Goal: Information Seeking & Learning: Learn about a topic

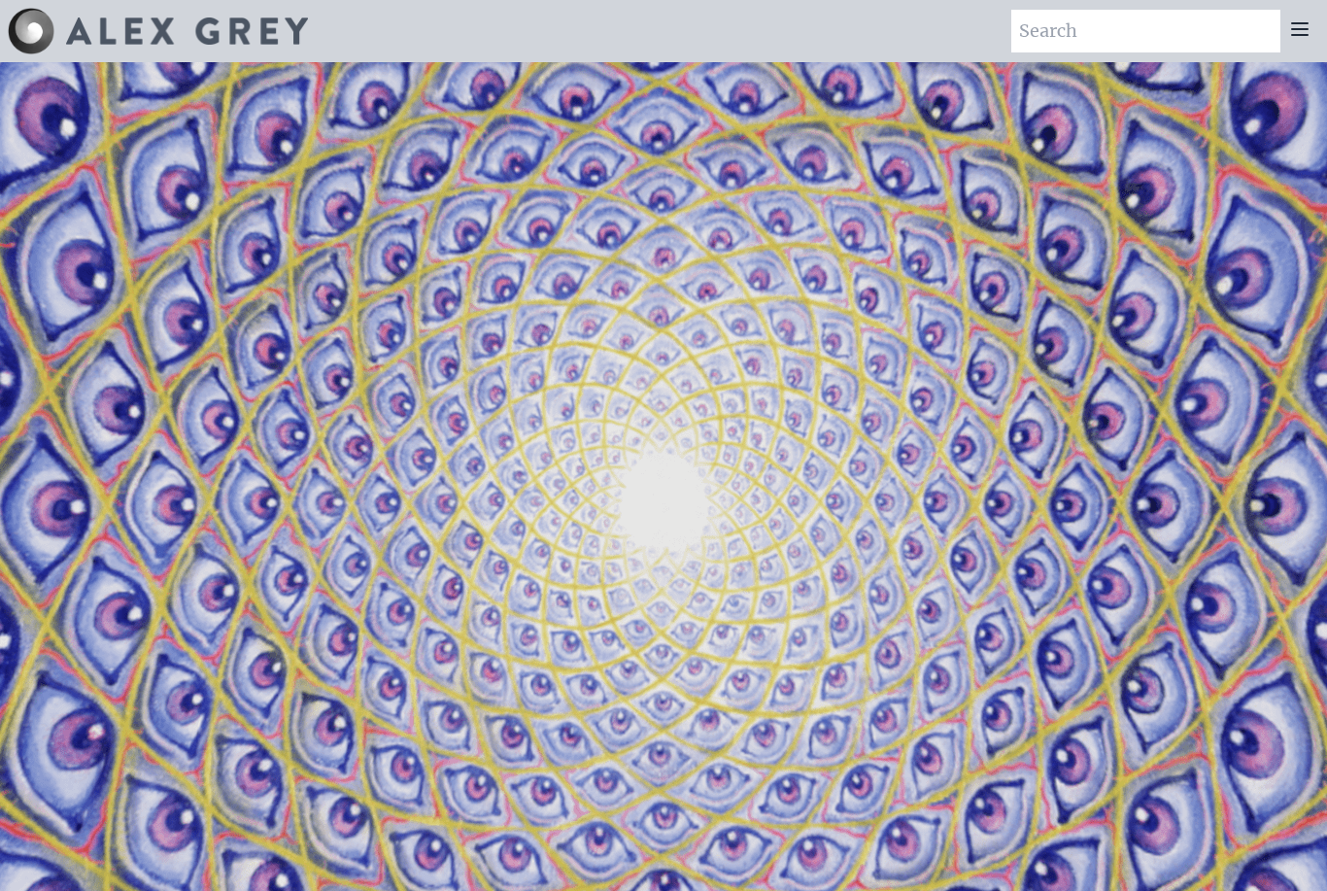
click at [1304, 34] on icon at bounding box center [1300, 29] width 16 height 12
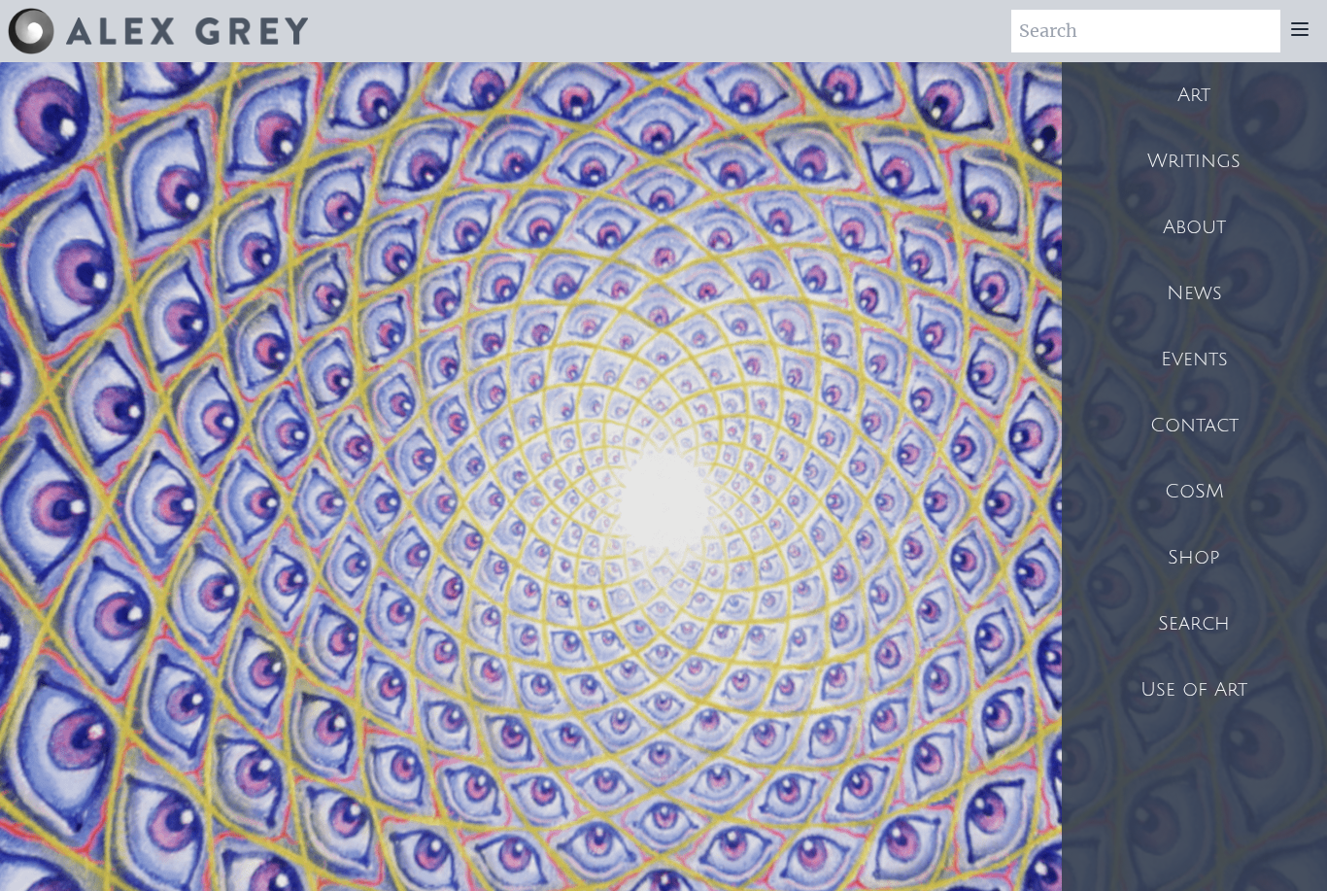
click at [1205, 79] on div "Art" at bounding box center [1194, 95] width 265 height 66
click at [1217, 488] on div "CoSM" at bounding box center [1194, 491] width 265 height 66
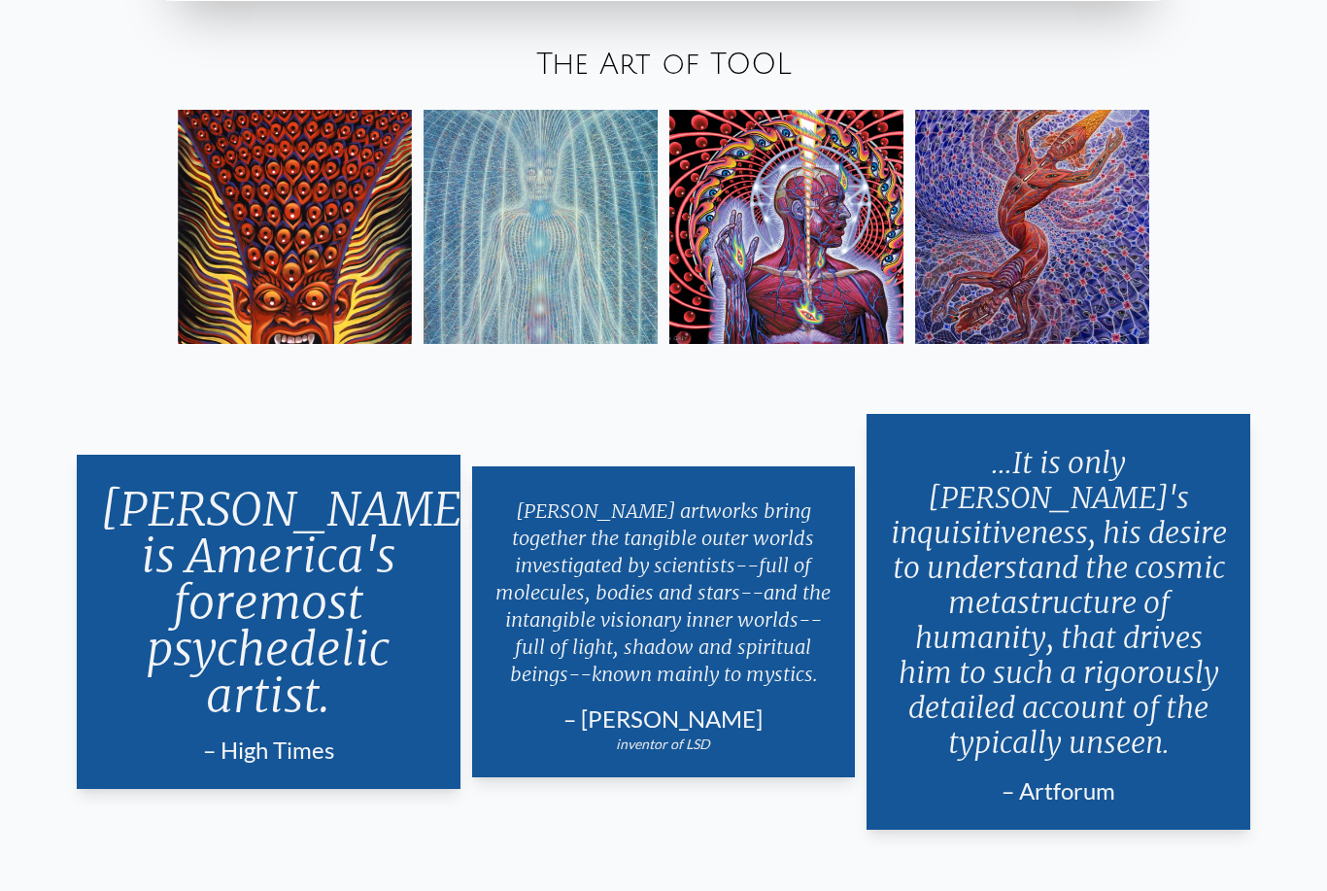
scroll to position [3549, 0]
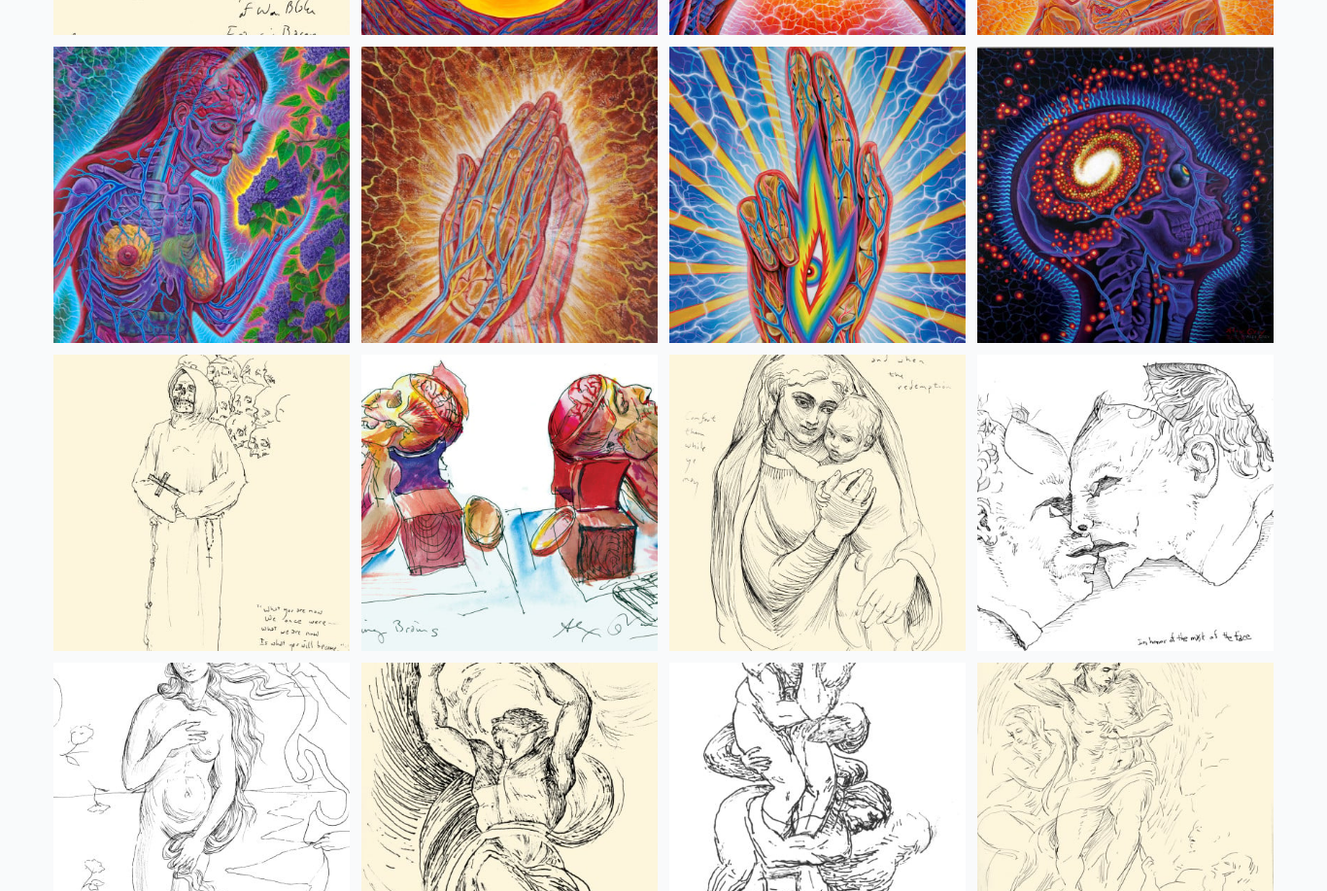
scroll to position [6924, 0]
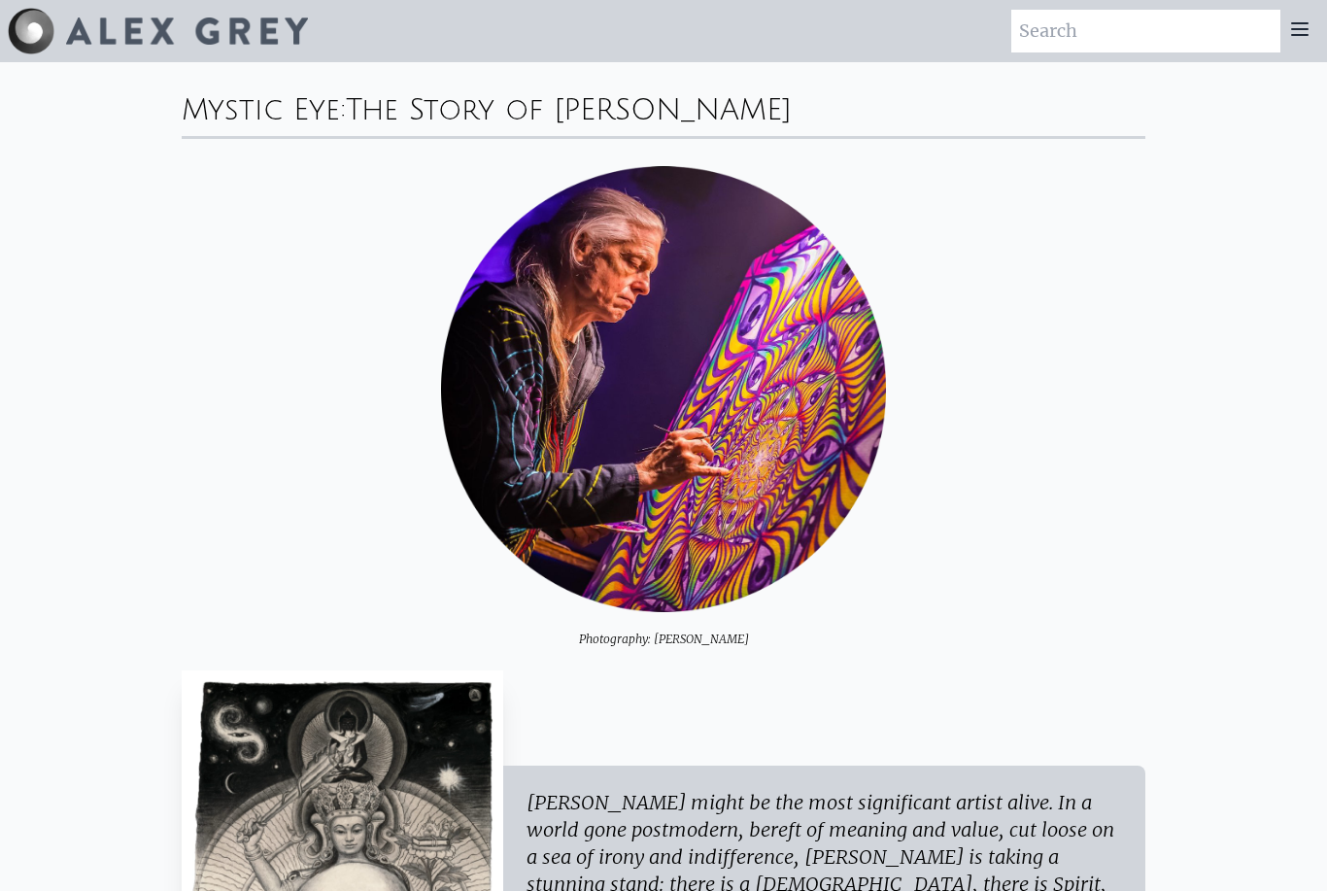
click at [113, 30] on img at bounding box center [187, 30] width 242 height 27
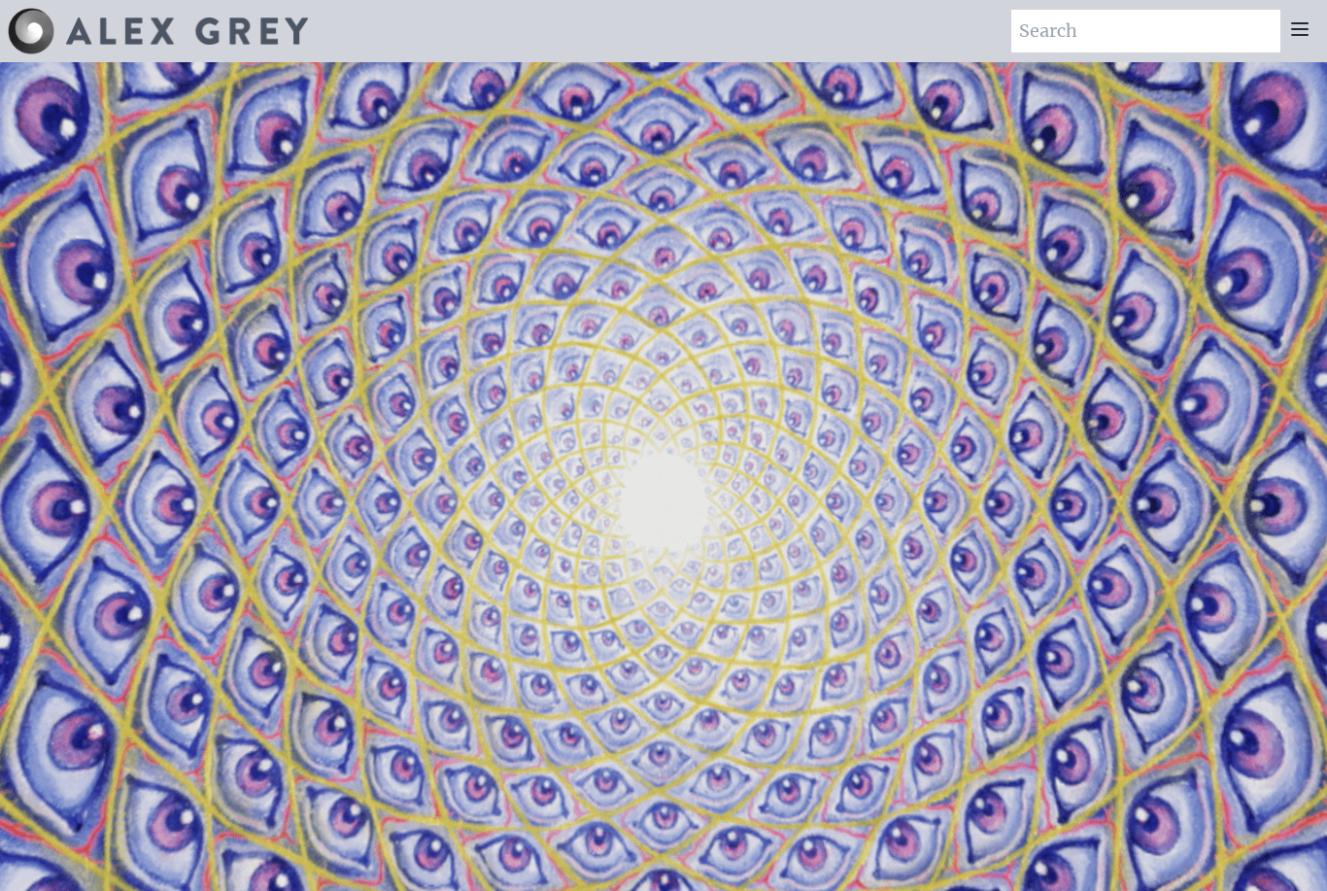
click at [1299, 23] on icon at bounding box center [1300, 29] width 16 height 12
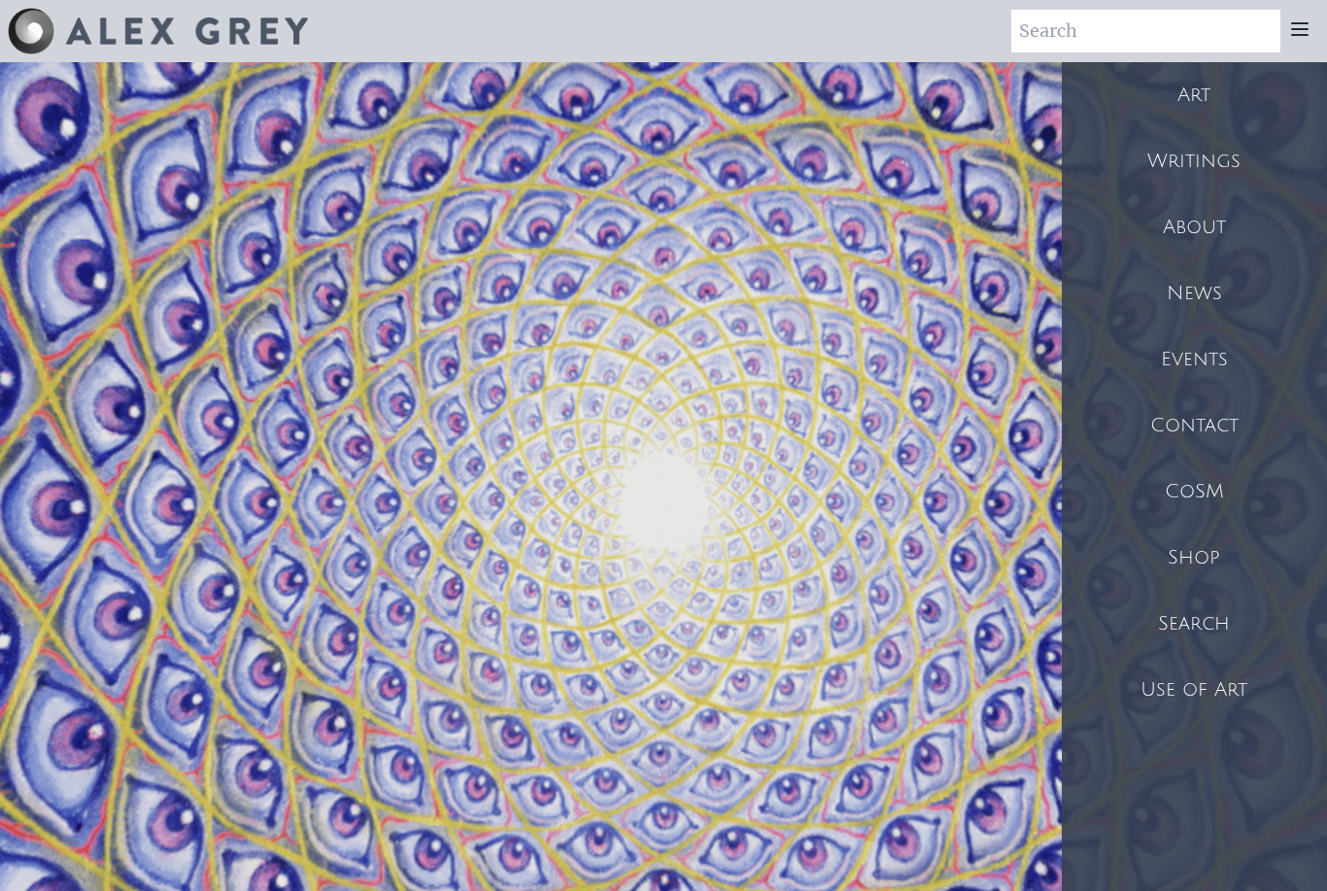
click at [1189, 115] on div "Art" at bounding box center [1194, 95] width 265 height 66
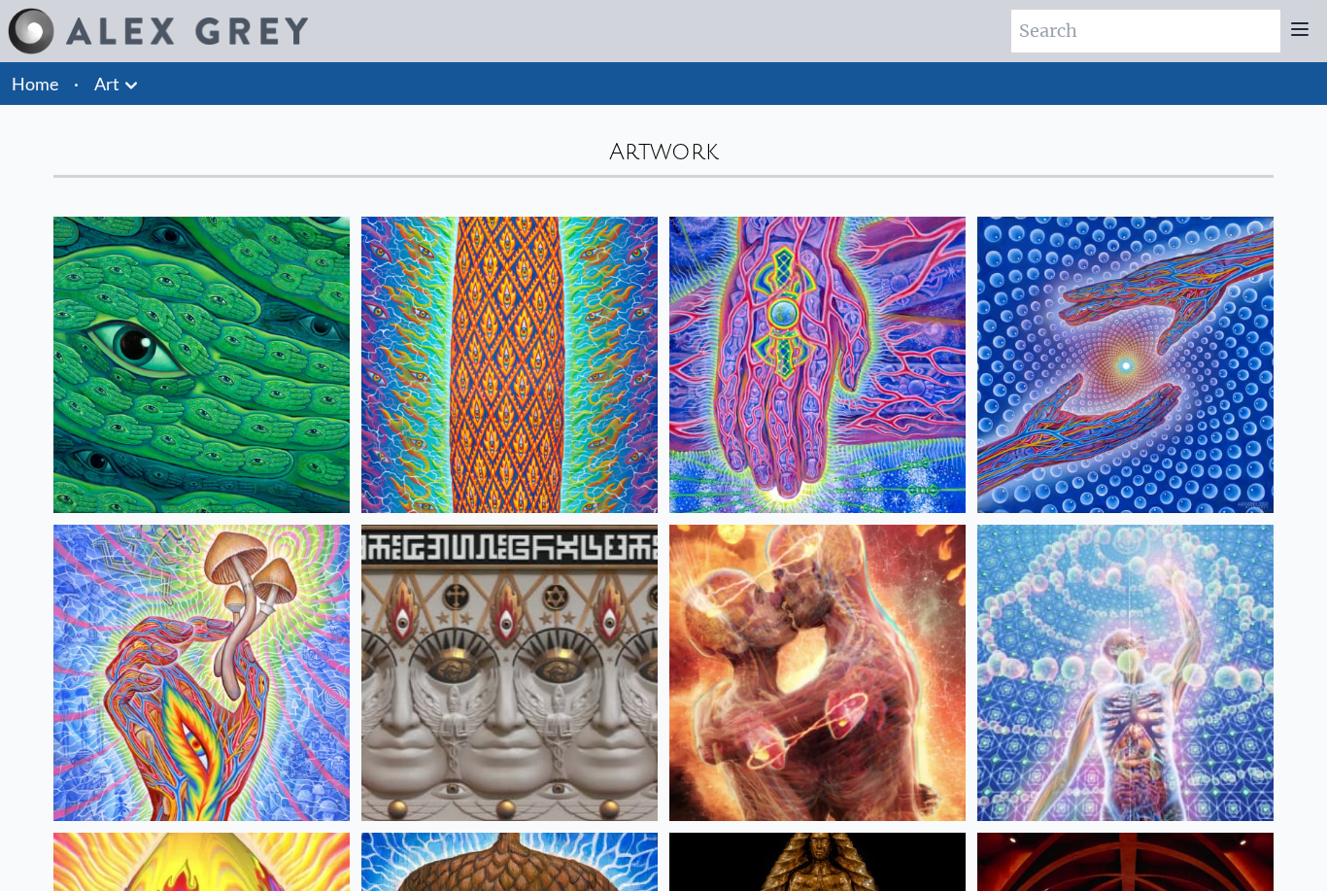
click at [204, 361] on img at bounding box center [201, 365] width 296 height 296
click at [1299, 26] on icon at bounding box center [1299, 28] width 23 height 23
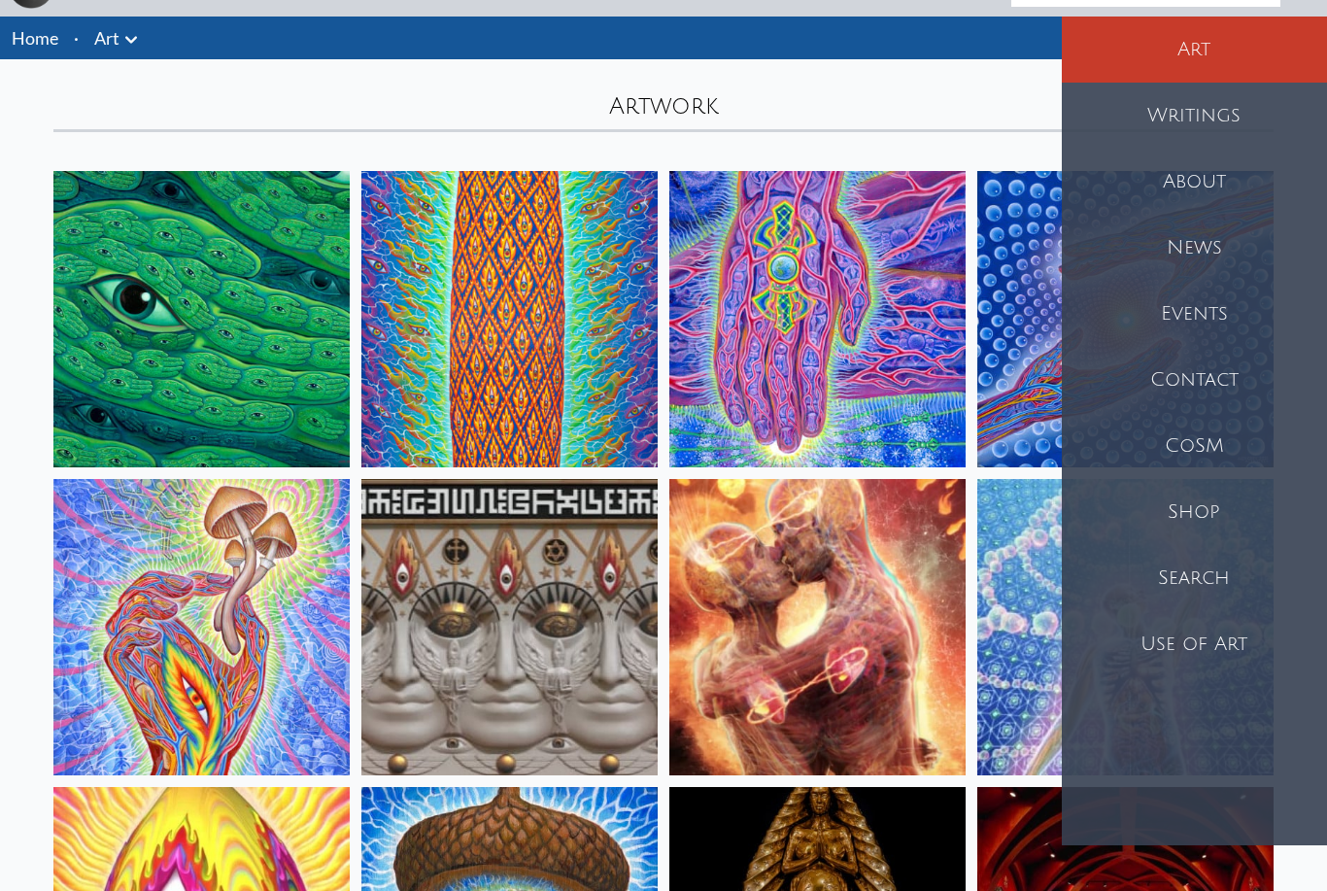
scroll to position [47, 0]
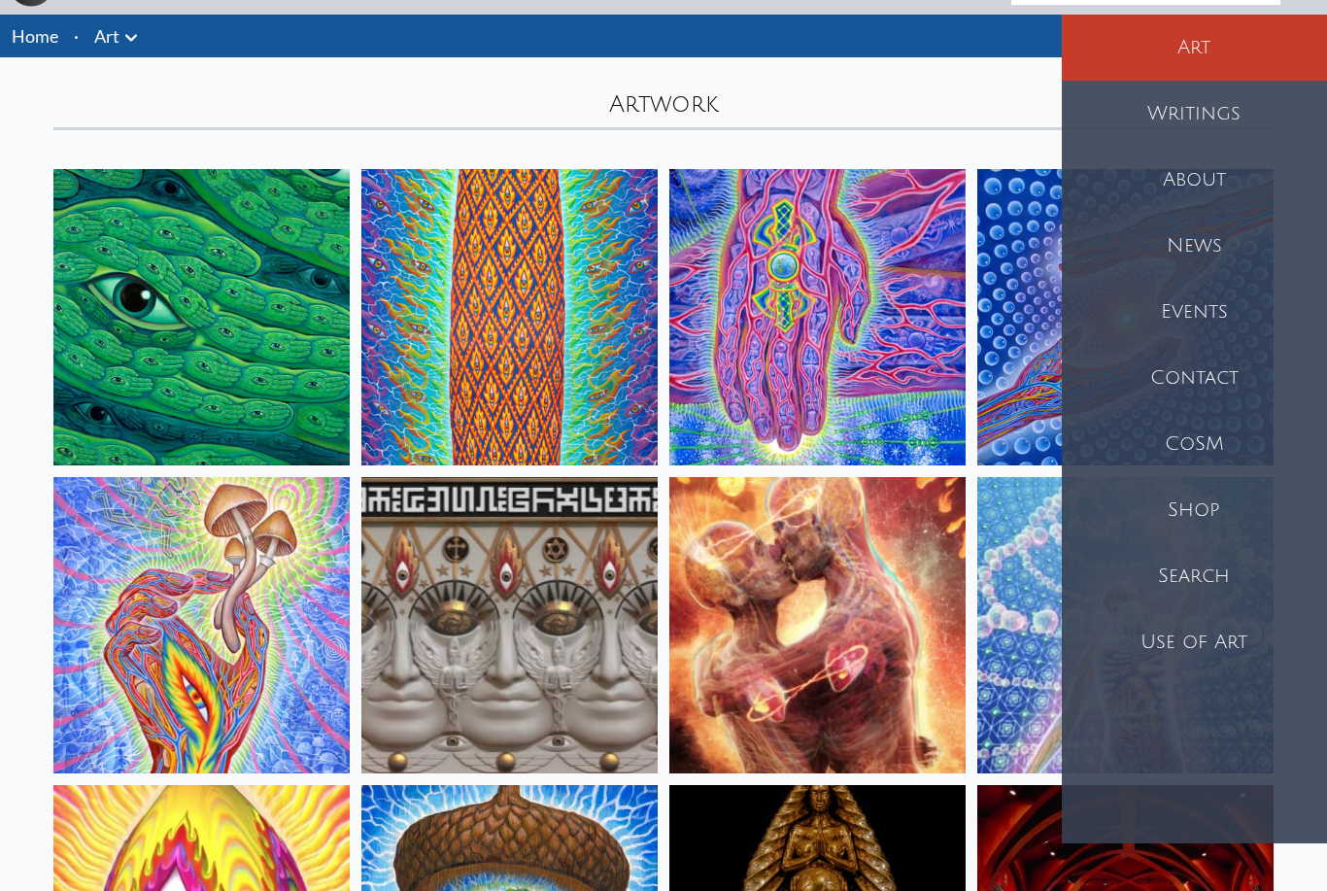
click at [1215, 653] on div "Use of Art" at bounding box center [1194, 643] width 265 height 66
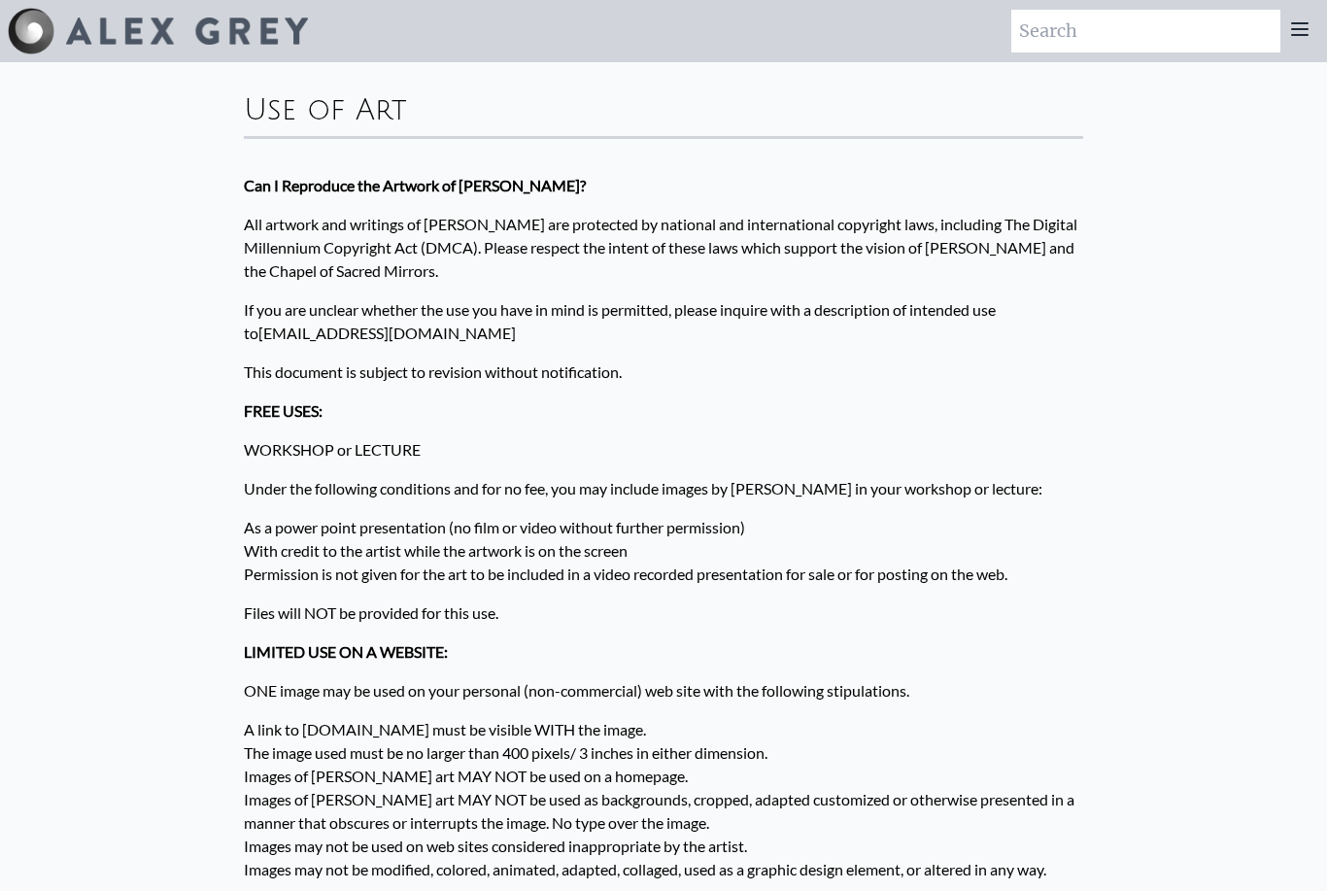
click at [1296, 29] on icon at bounding box center [1300, 29] width 16 height 12
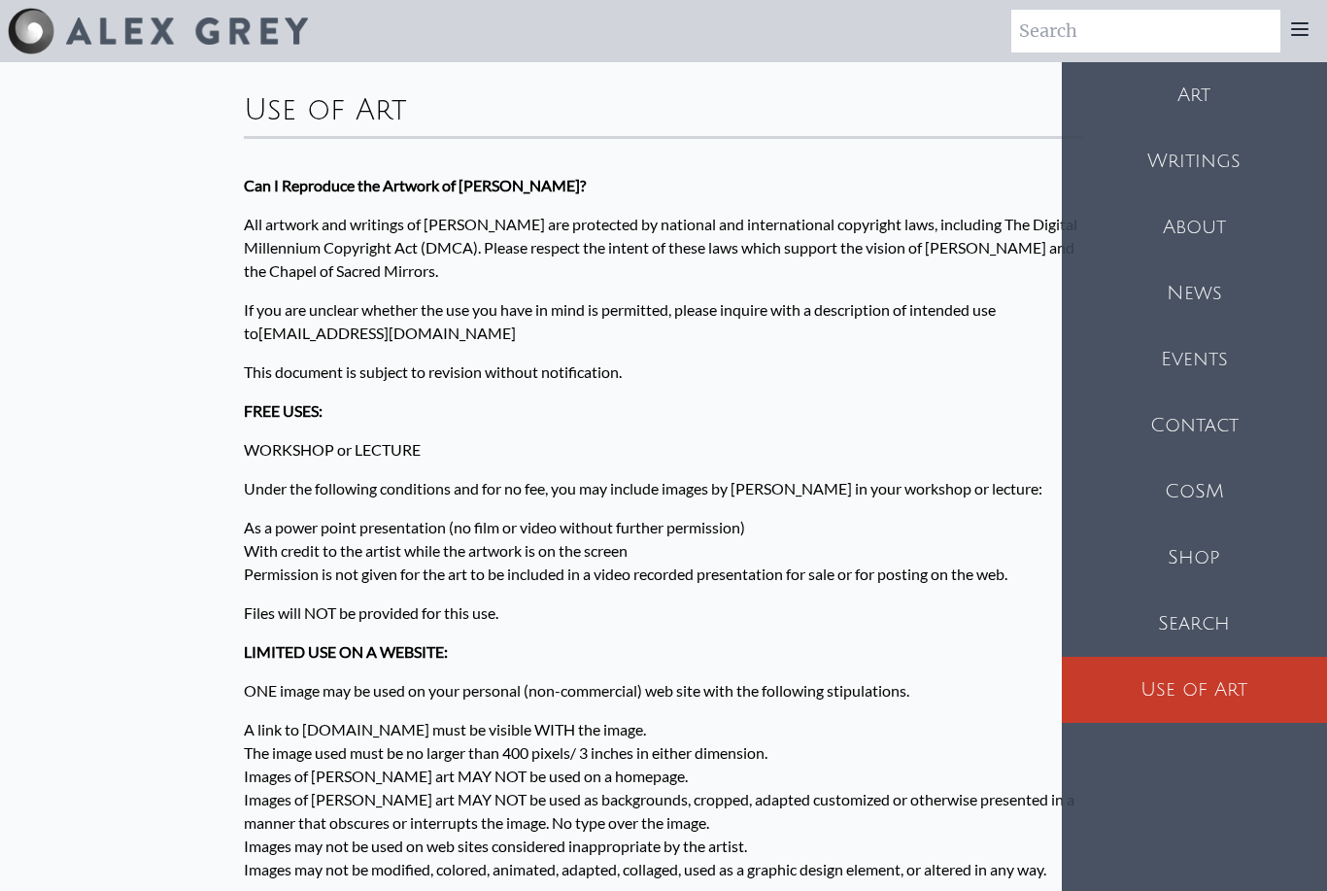
click at [1199, 93] on div "Art" at bounding box center [1194, 95] width 265 height 66
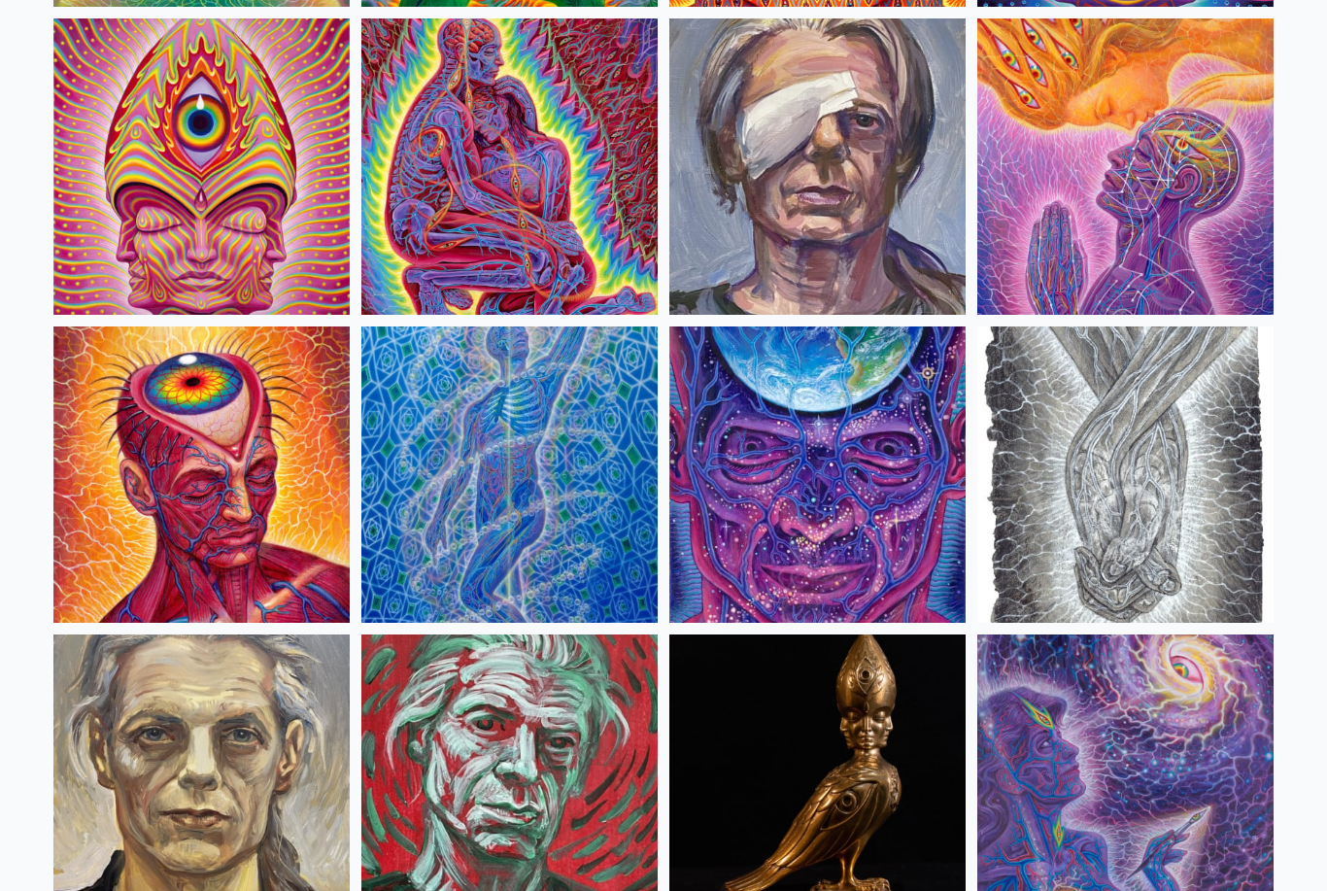
scroll to position [4149, 0]
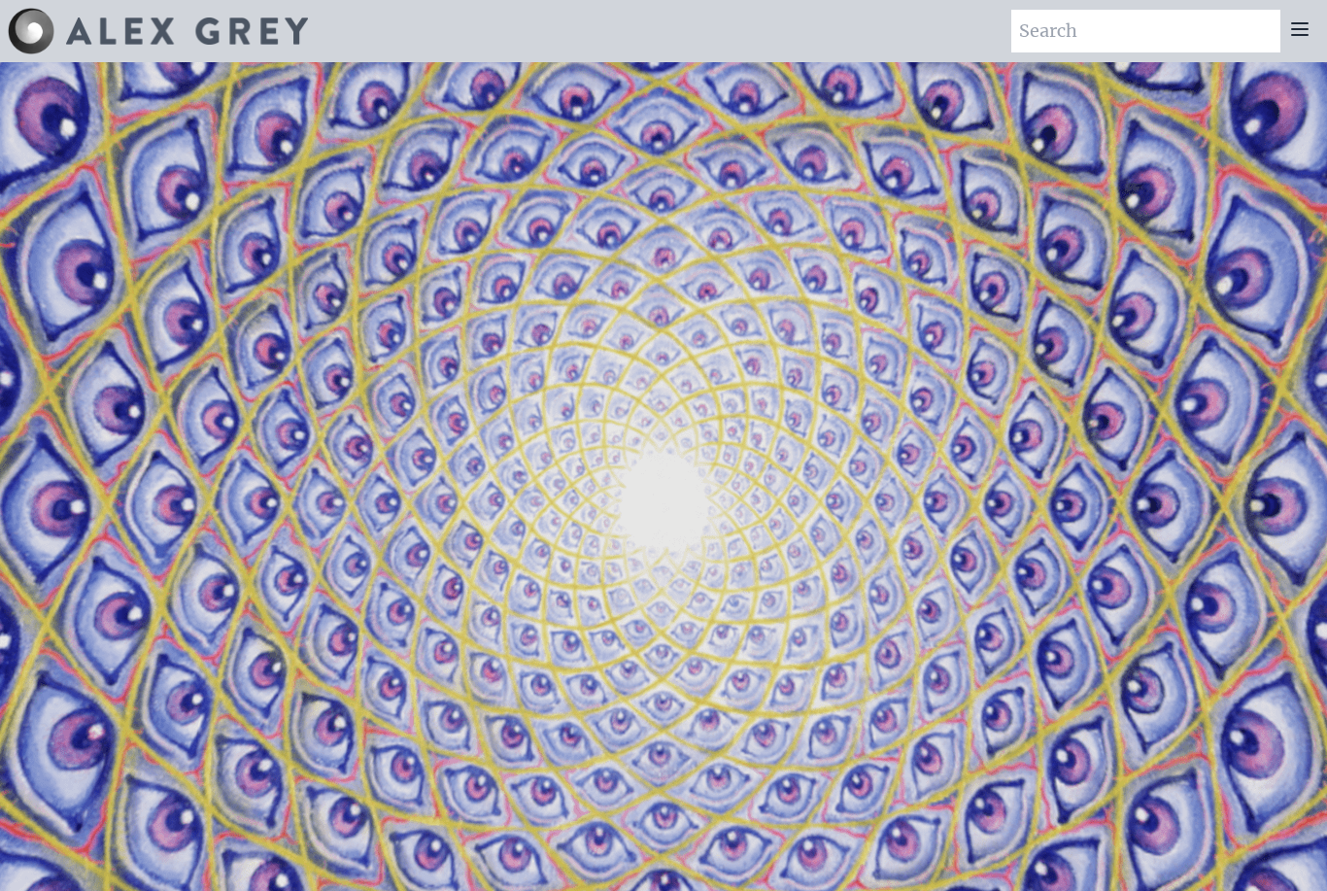
click at [1305, 35] on icon at bounding box center [1300, 29] width 16 height 12
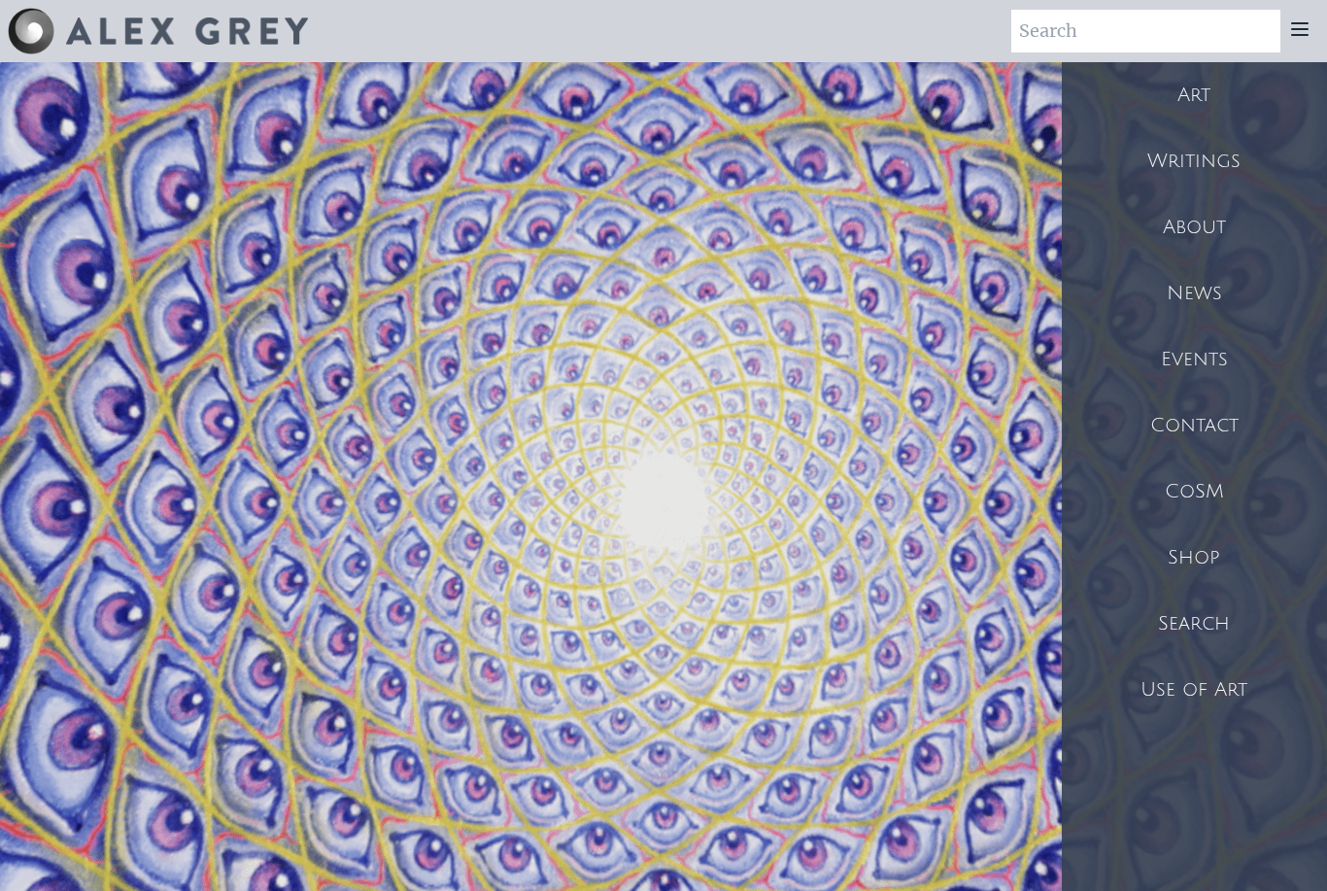
click at [1214, 163] on div "Writings" at bounding box center [1194, 161] width 265 height 66
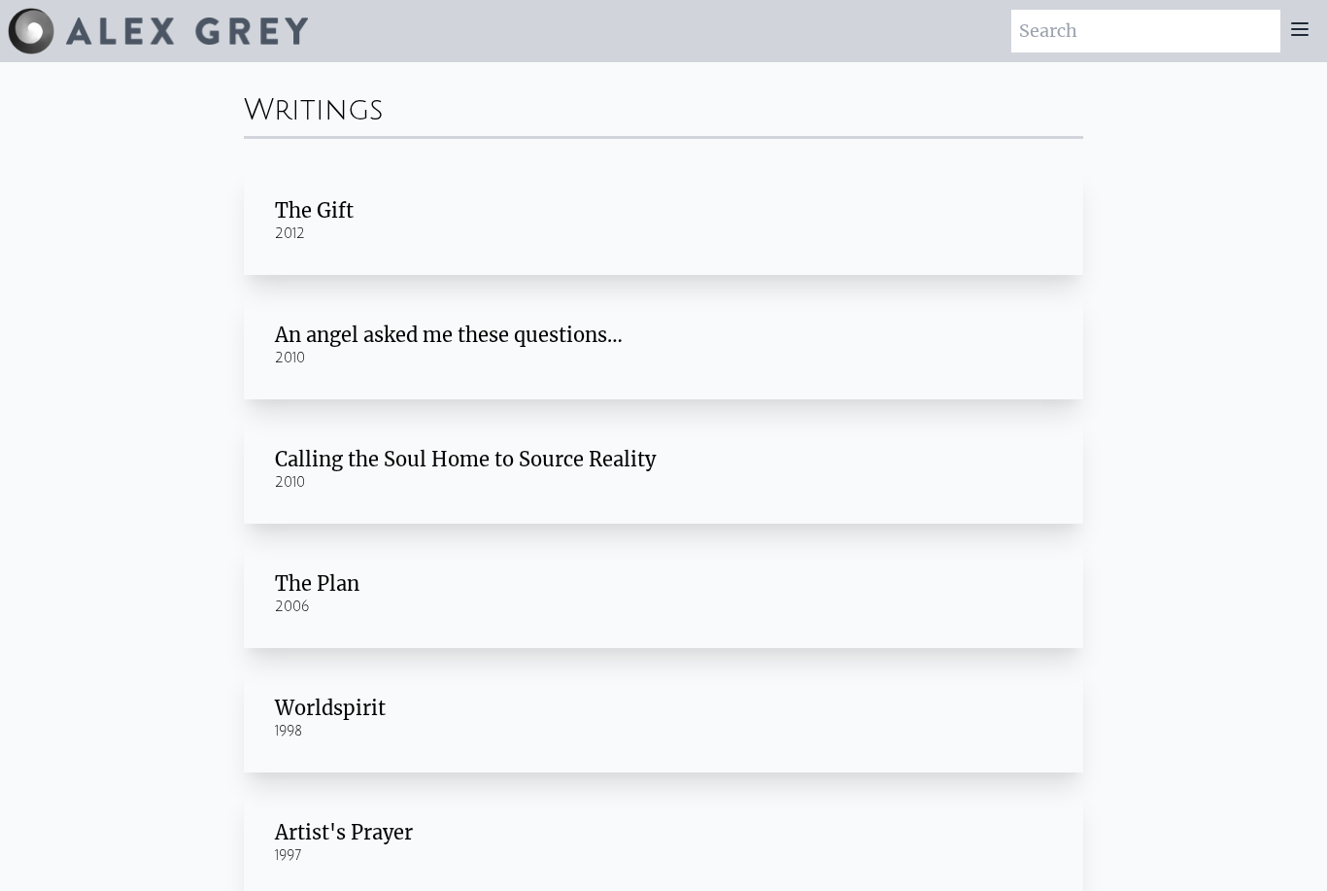
click at [1308, 28] on icon at bounding box center [1299, 28] width 23 height 23
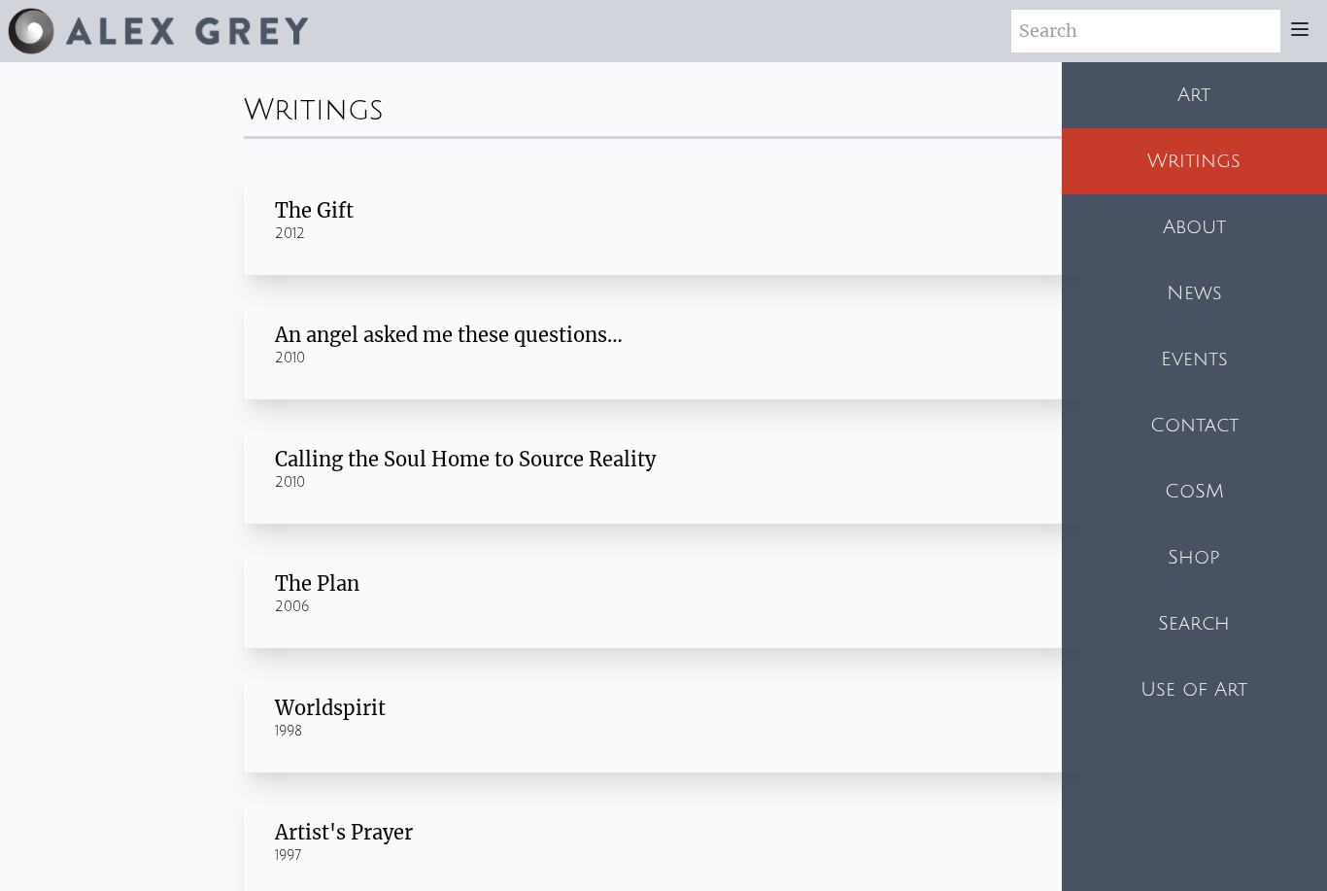
click at [1184, 27] on input "search" at bounding box center [1145, 31] width 269 height 43
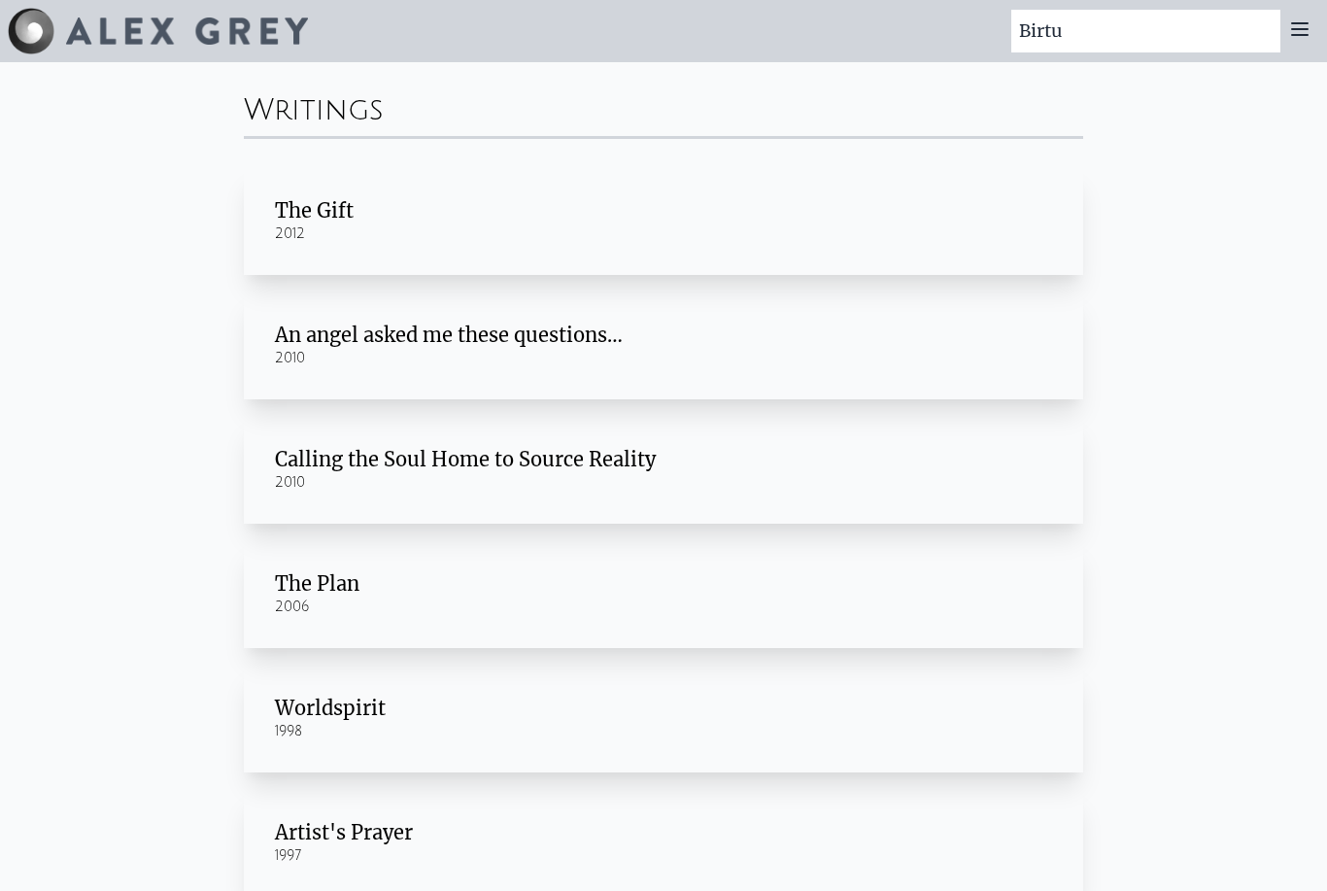
type input "Birtu"
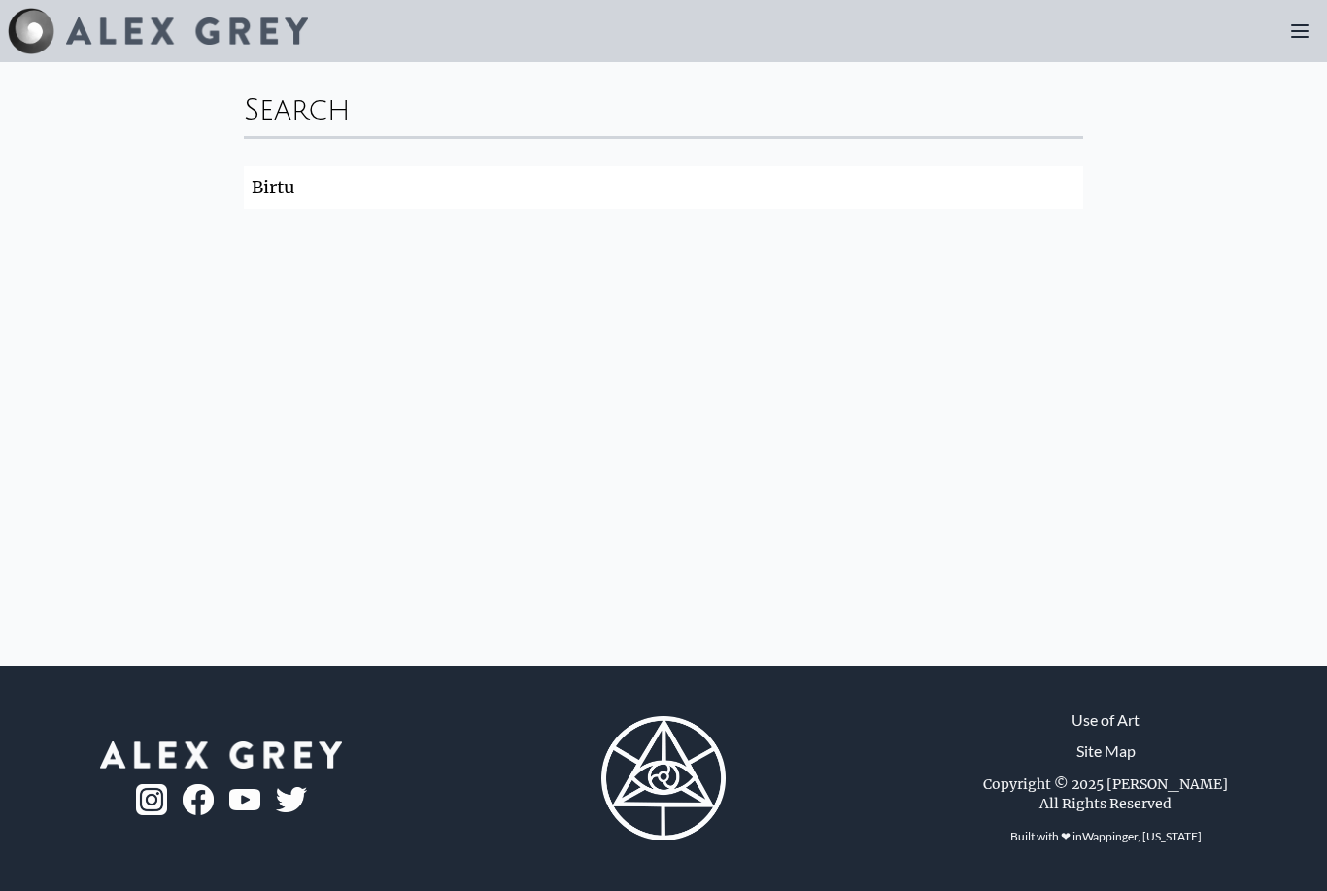
click at [816, 199] on input "Birtu" at bounding box center [663, 187] width 839 height 43
type input "Birth"
click button "Search" at bounding box center [0, 0] width 0 height 0
click at [159, 39] on img at bounding box center [187, 30] width 242 height 27
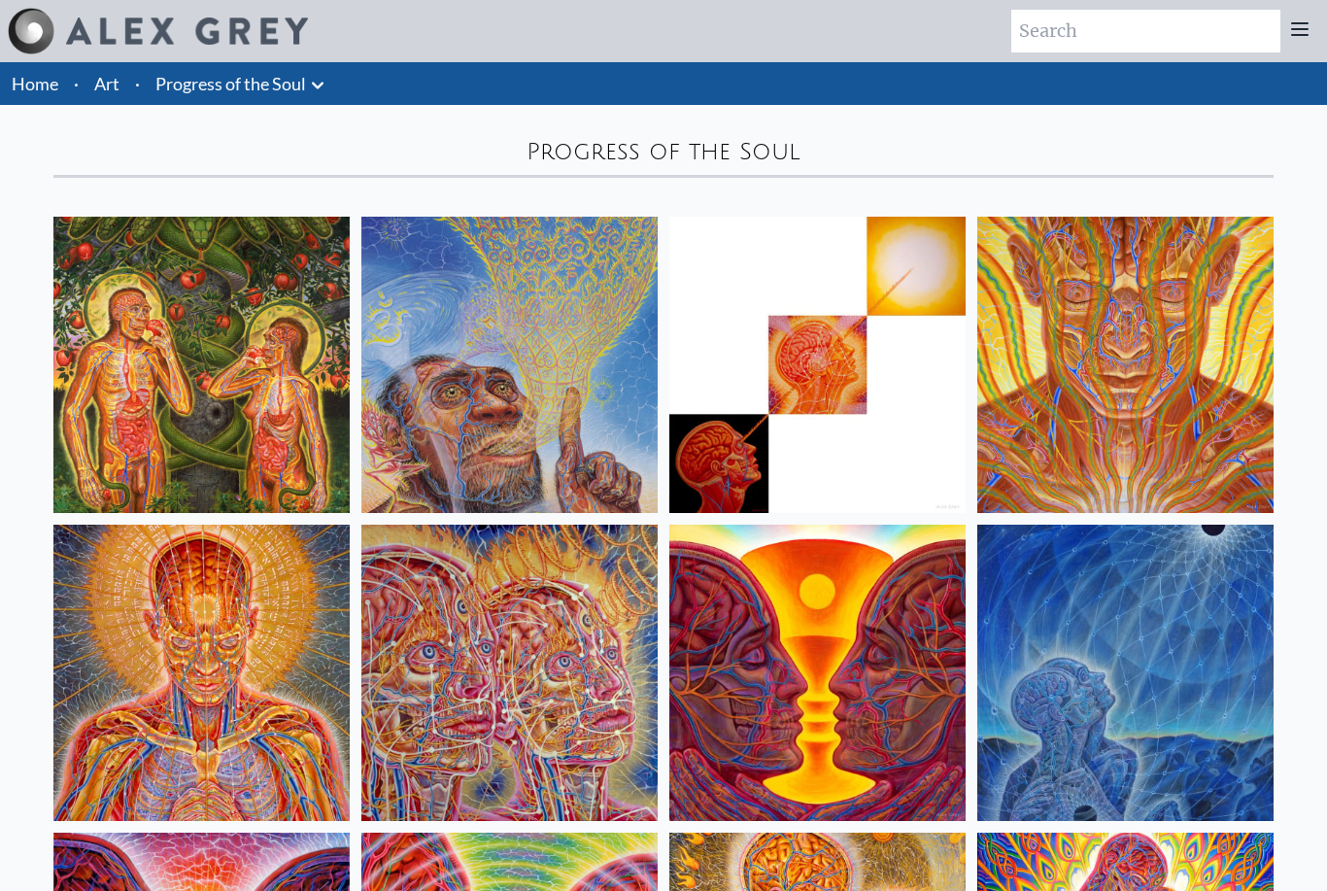
click at [226, 407] on img at bounding box center [201, 365] width 296 height 296
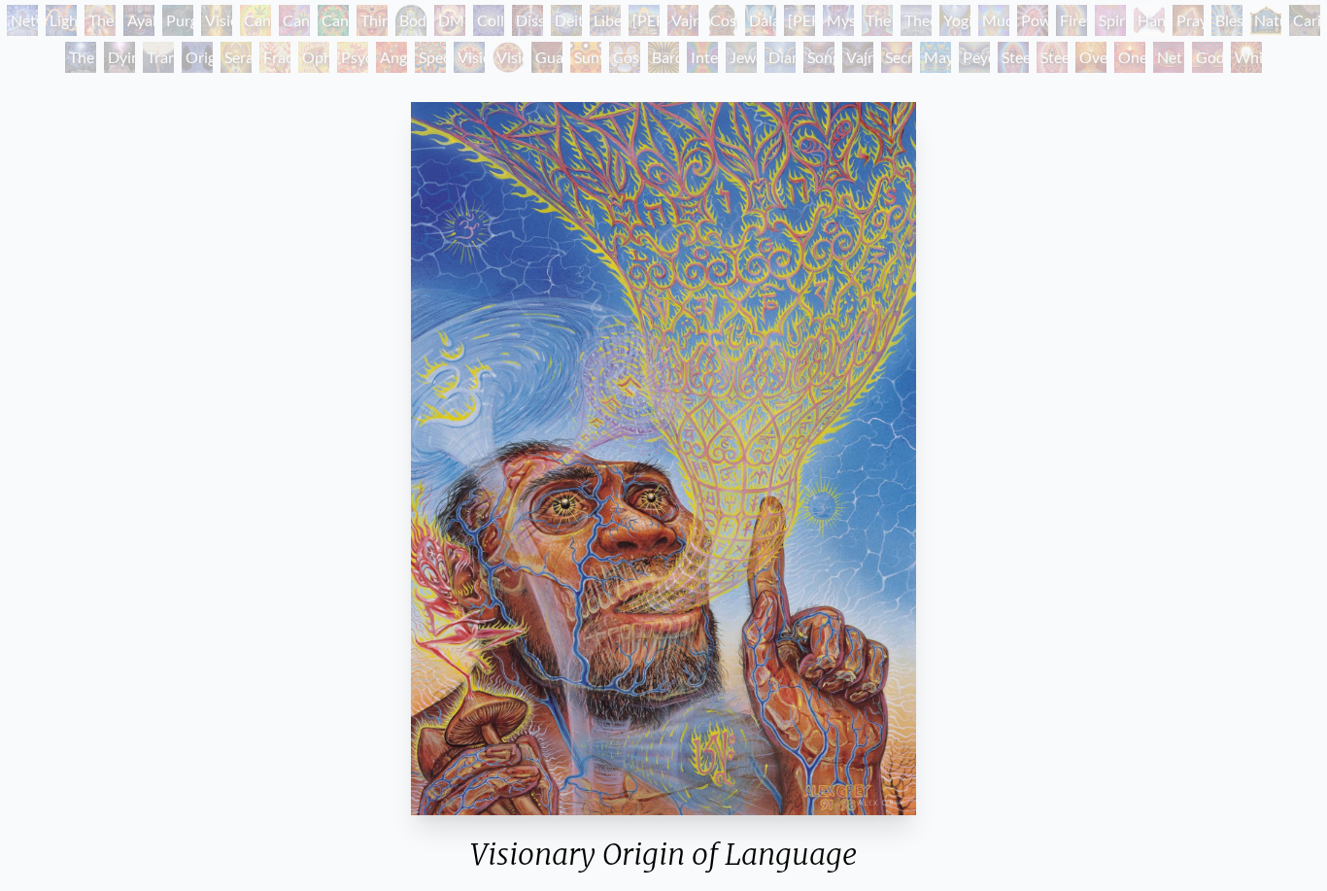
scroll to position [193, 0]
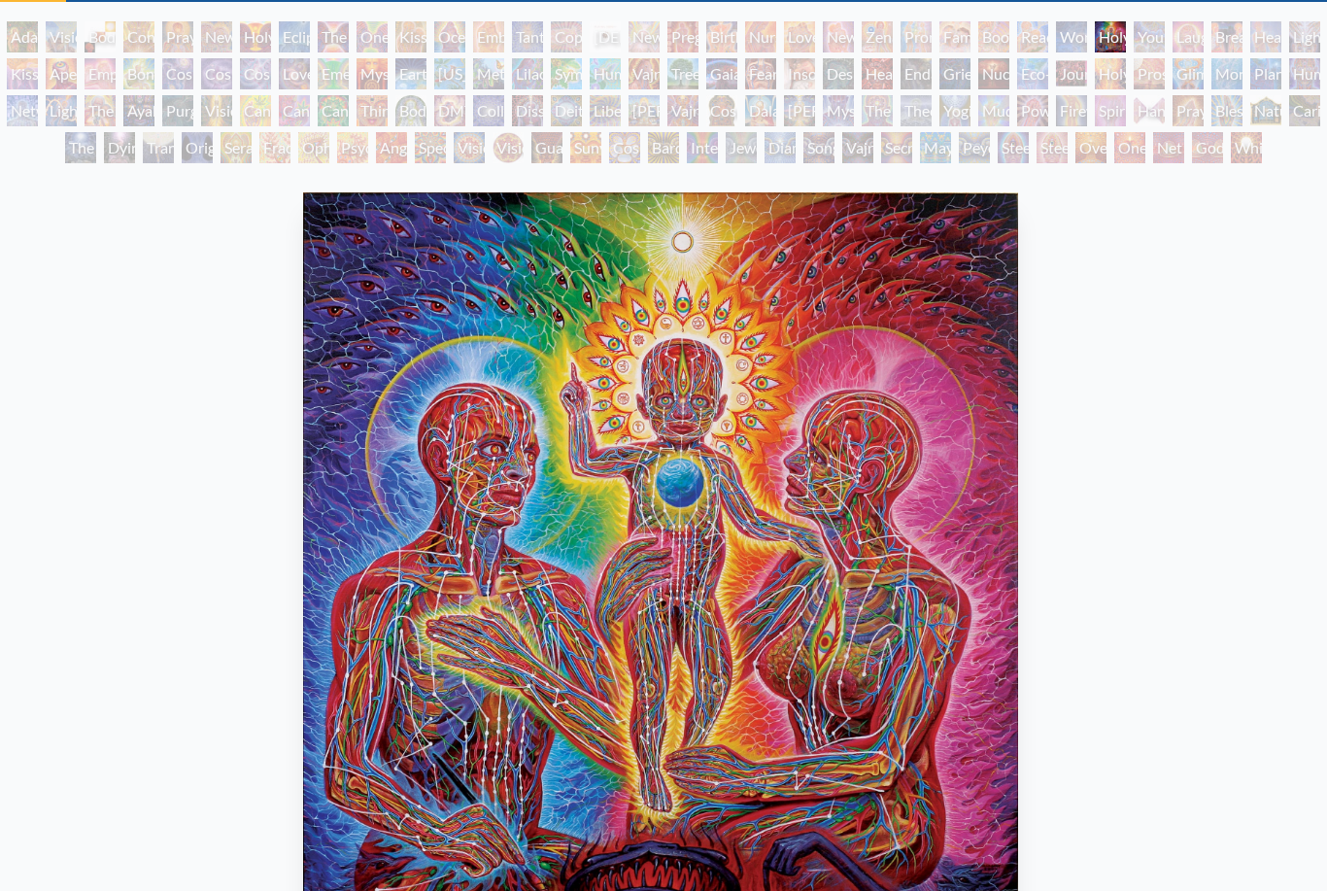
scroll to position [102, 0]
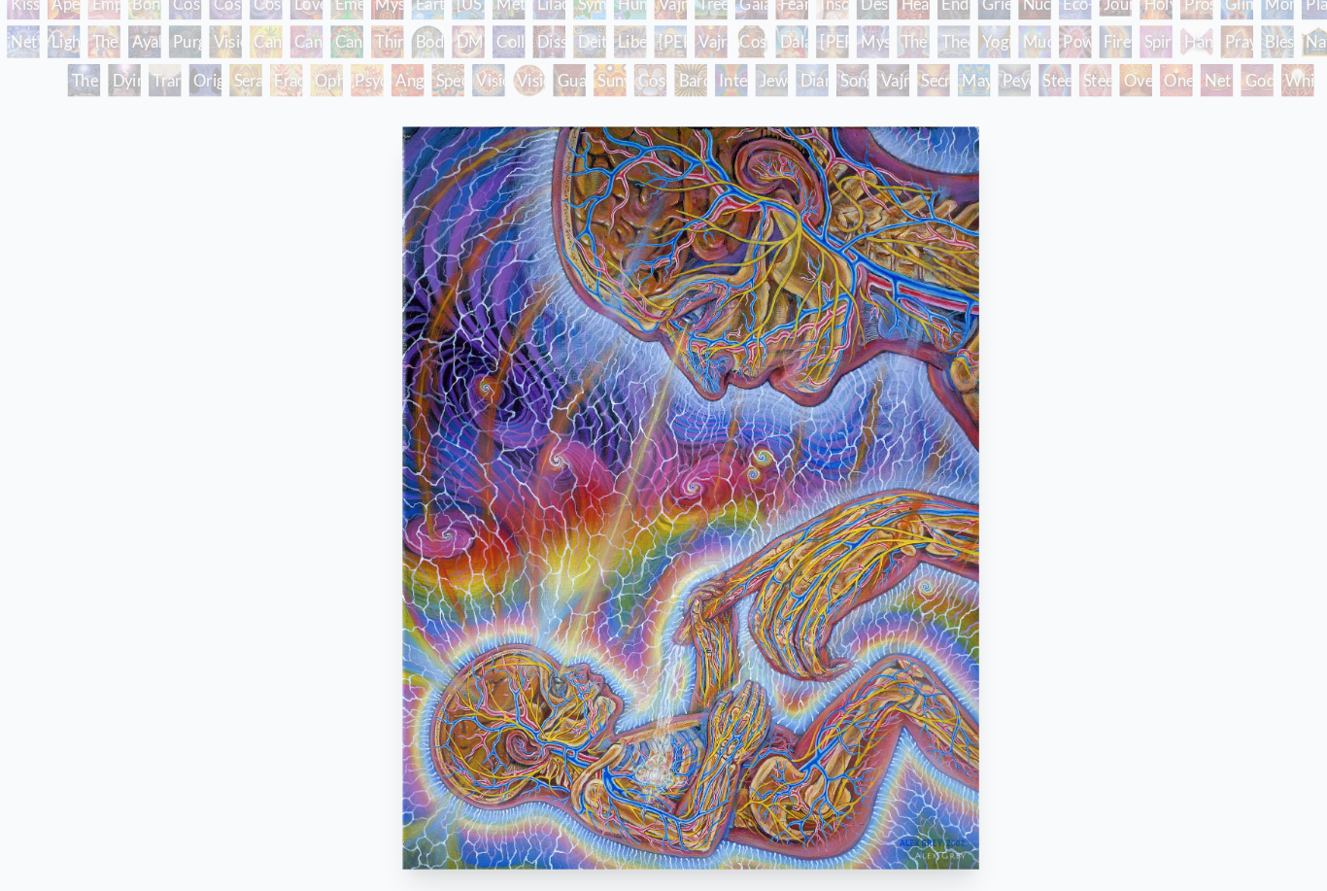
scroll to position [170, 0]
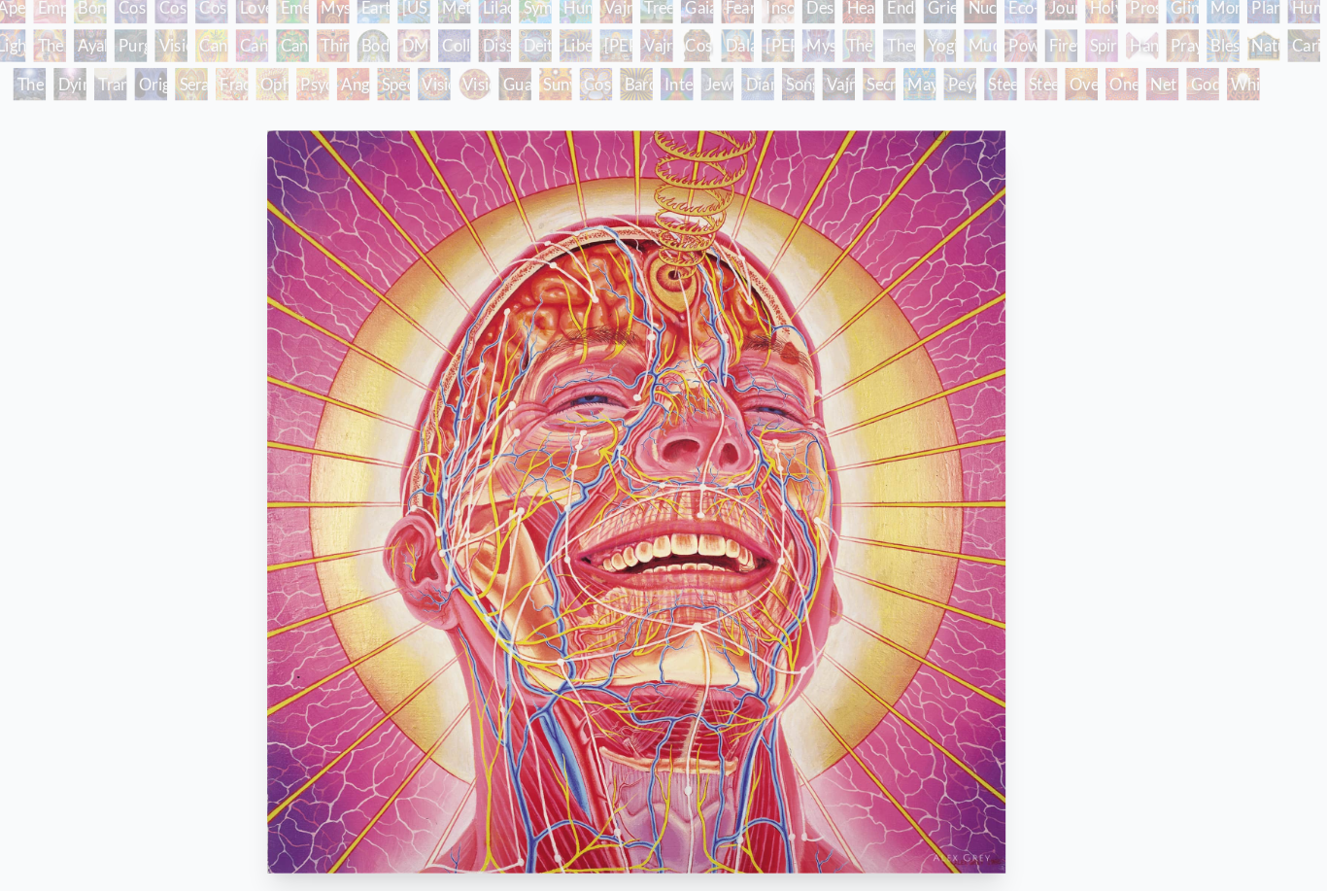
scroll to position [170, 0]
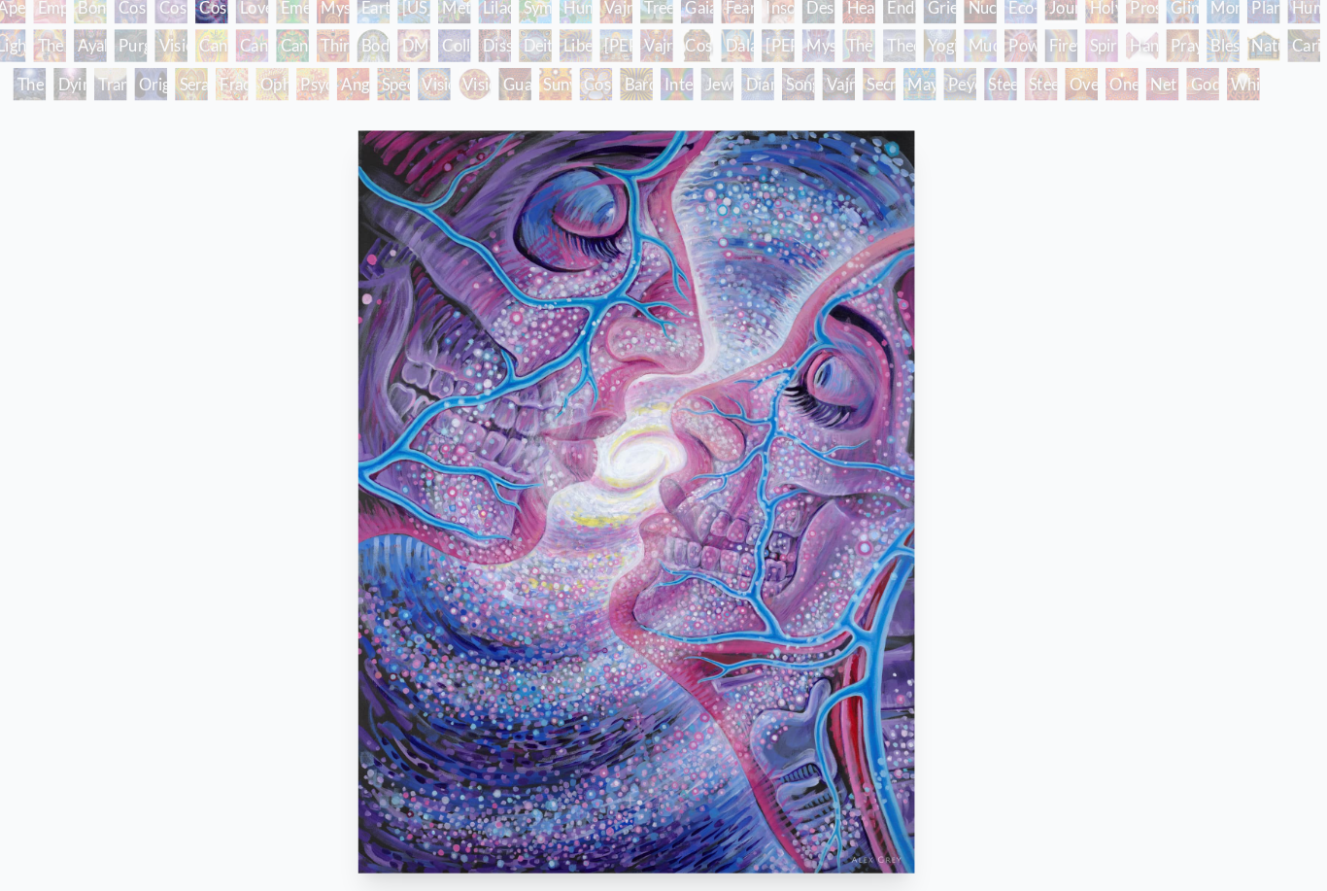
scroll to position [170, 0]
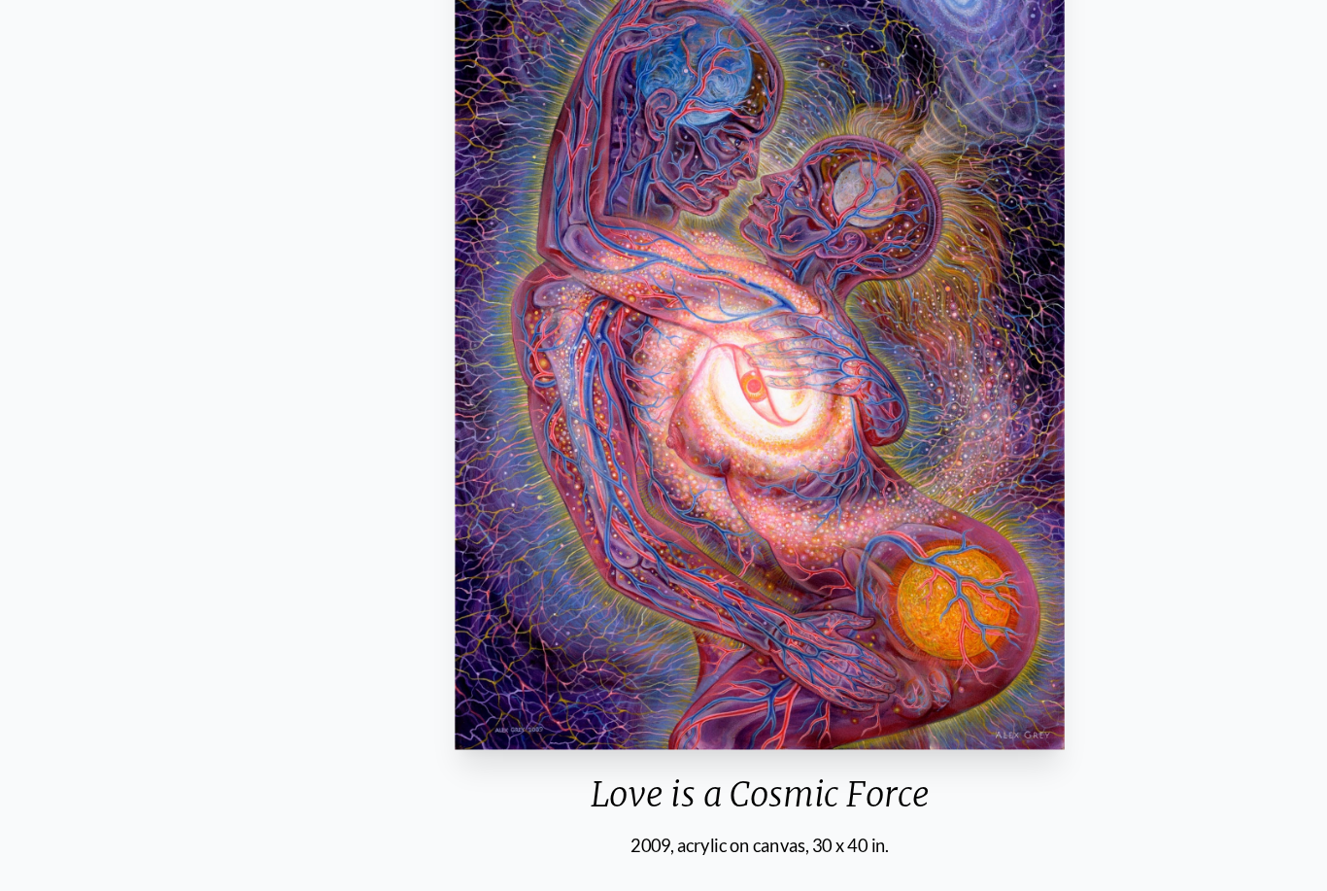
scroll to position [295, 0]
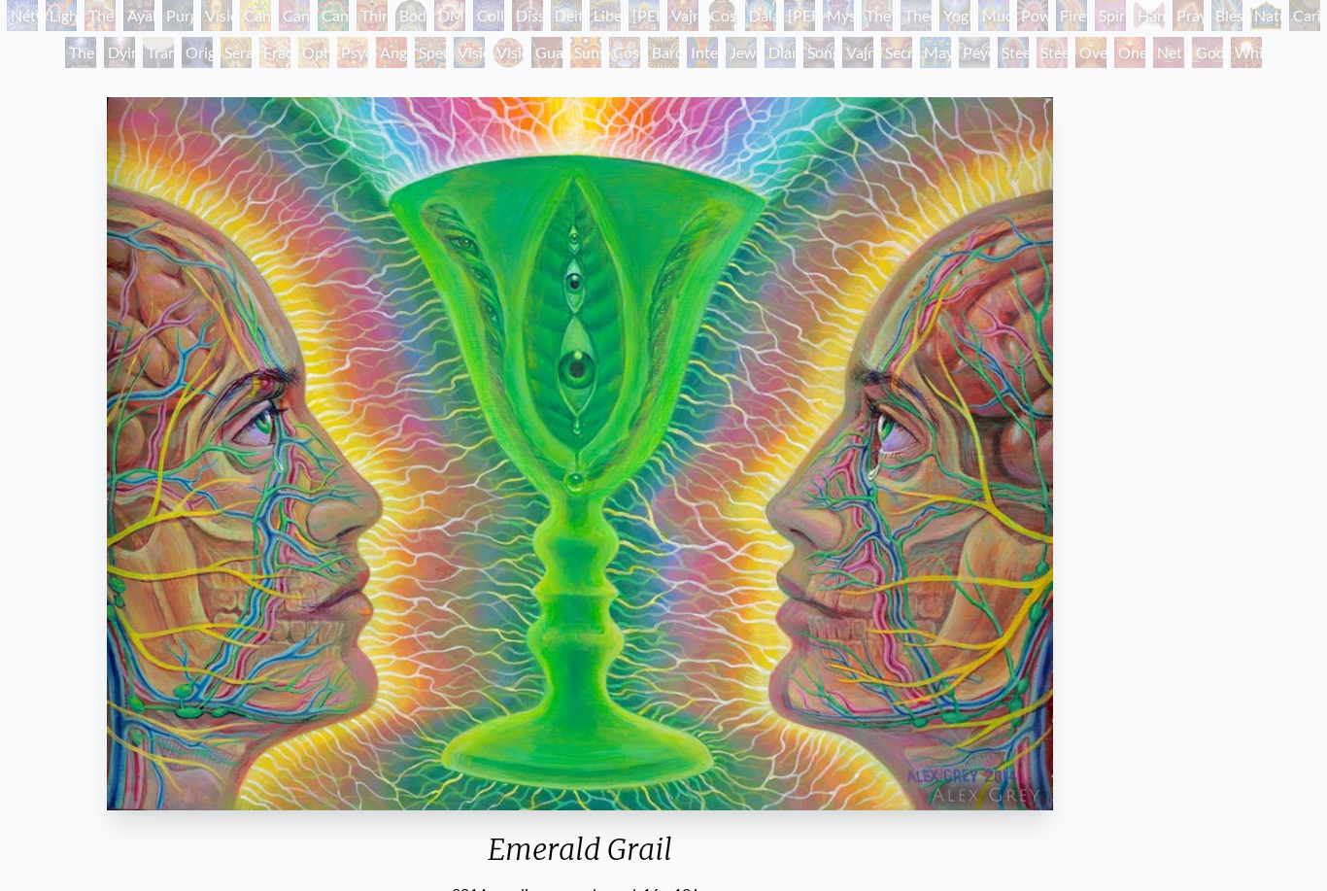
scroll to position [198, 0]
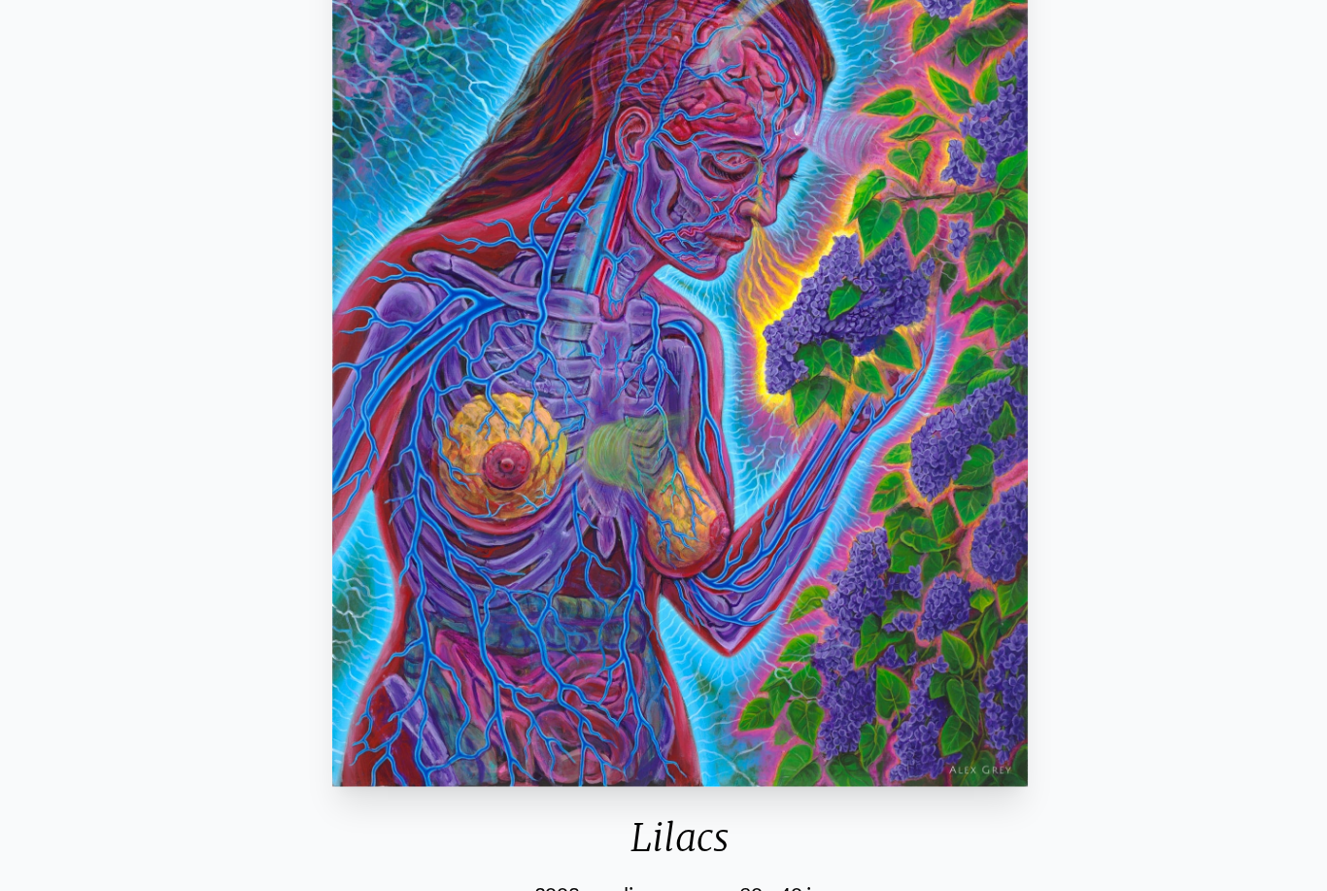
scroll to position [248, 0]
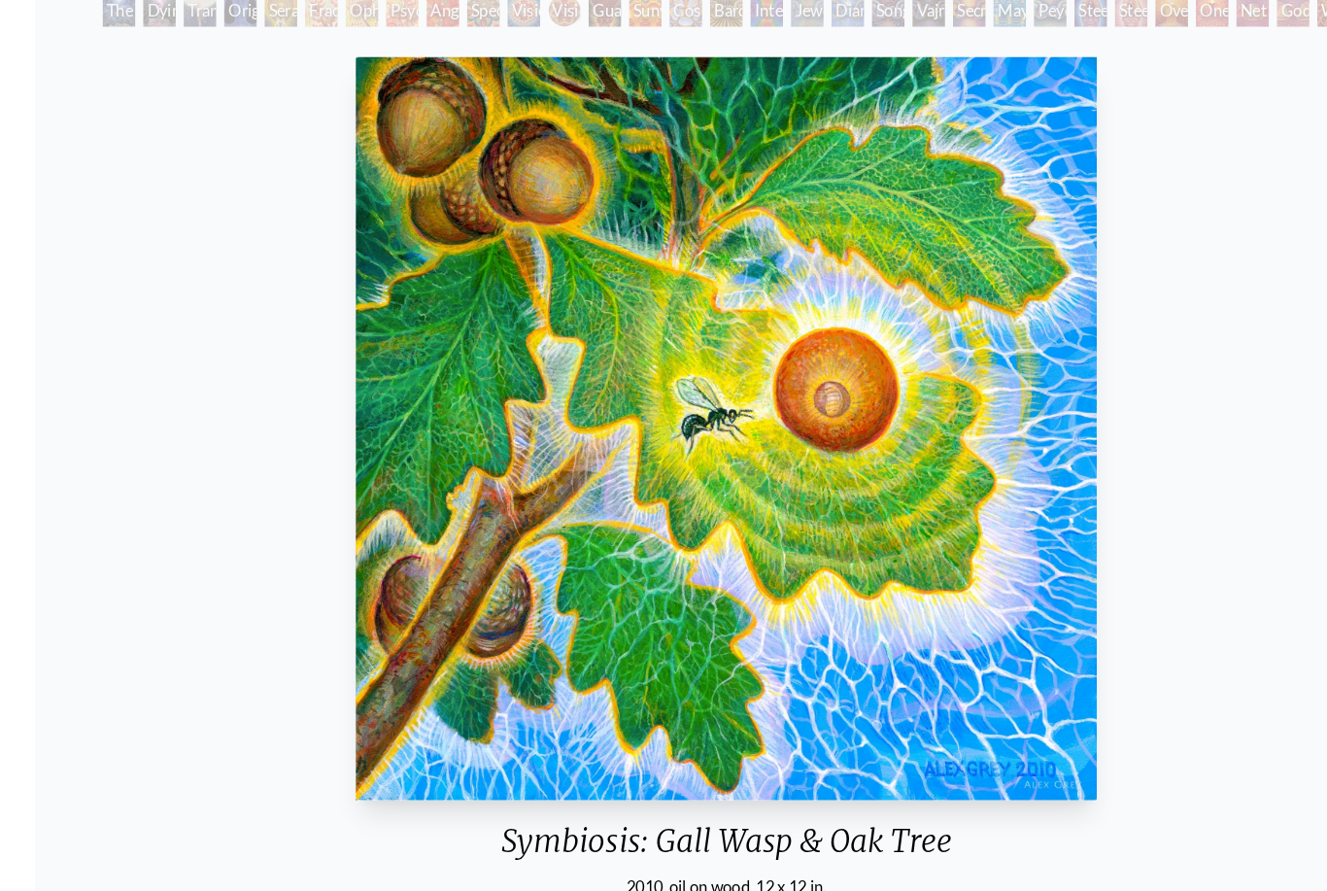
scroll to position [243, 0]
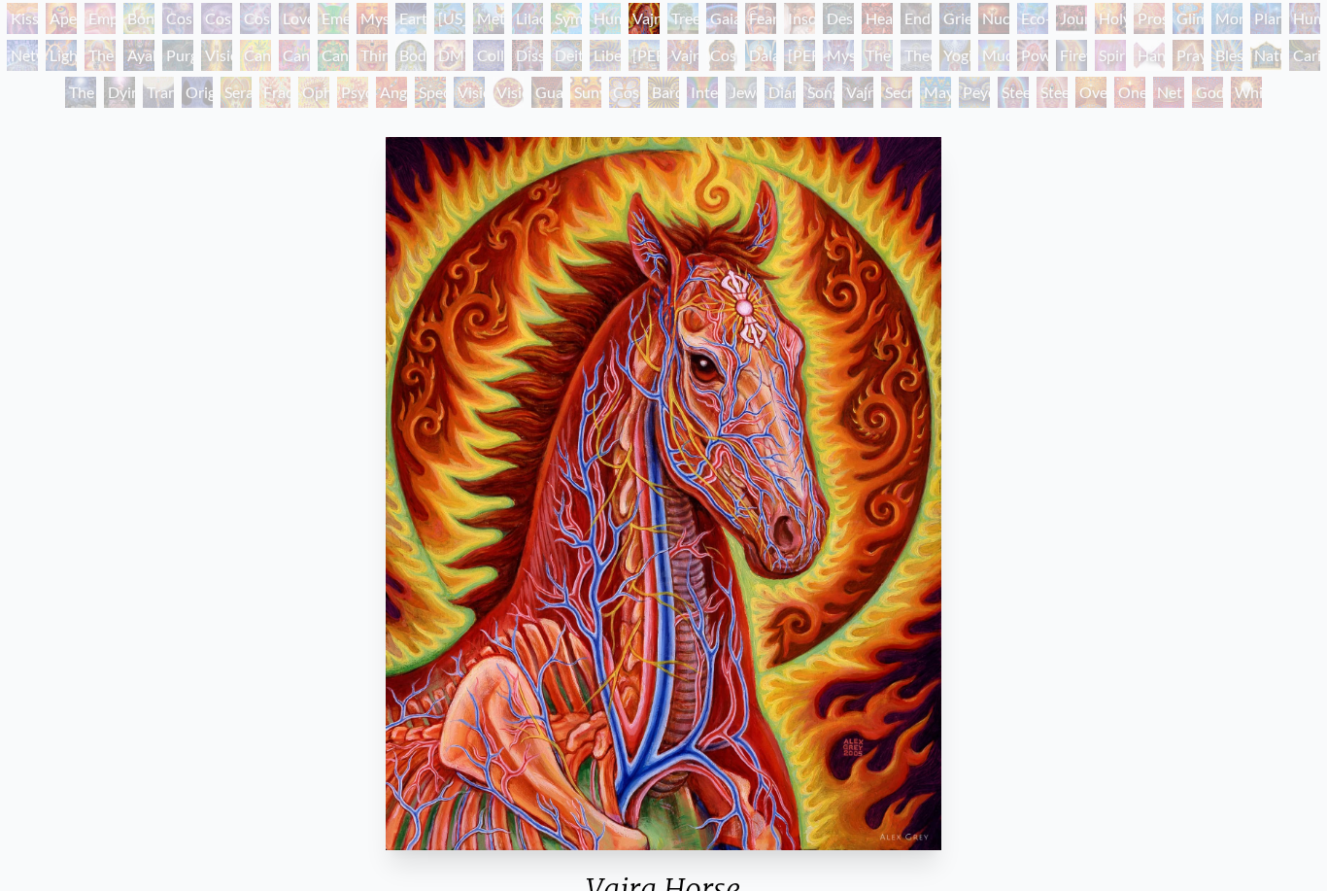
scroll to position [96, 0]
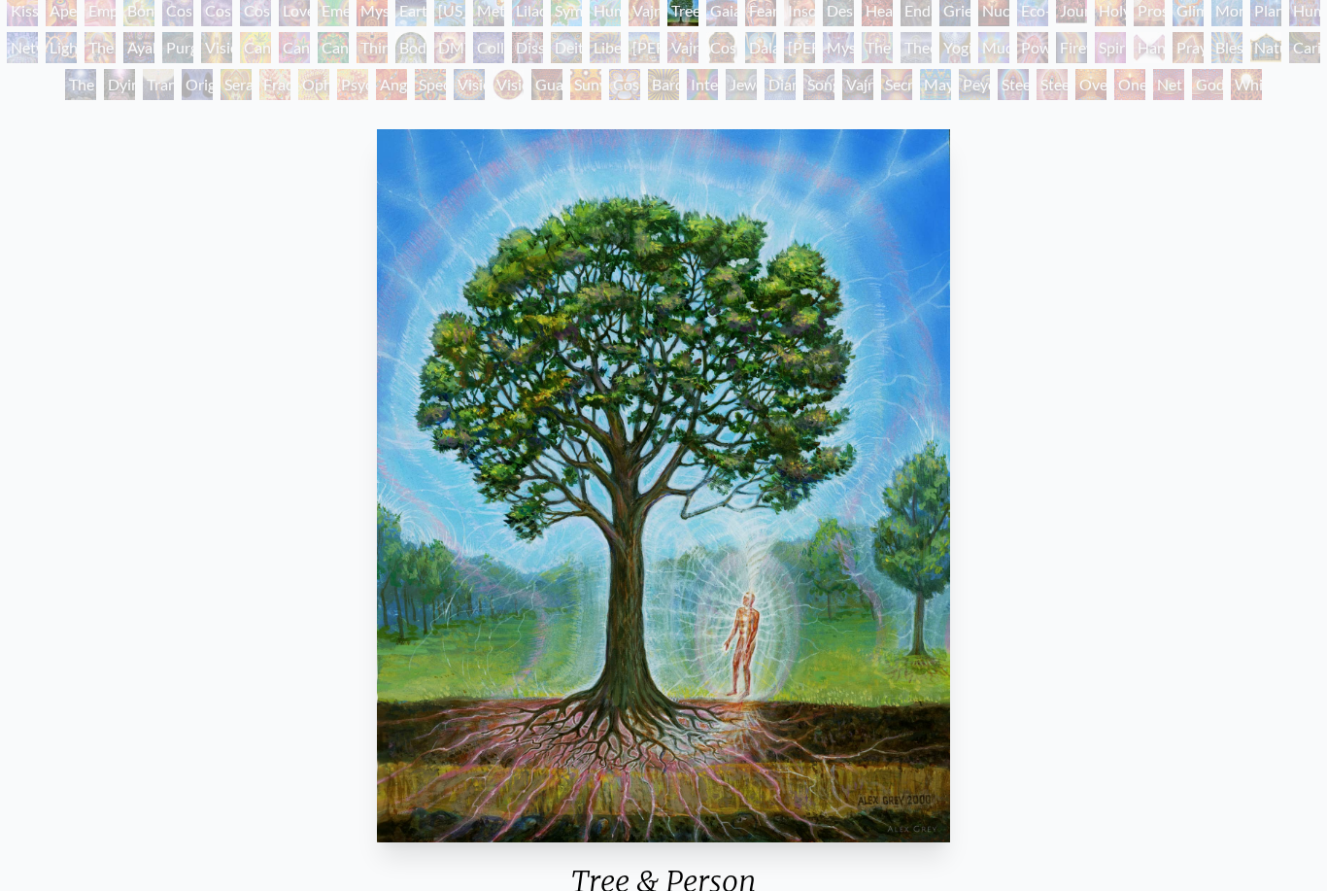
scroll to position [165, 0]
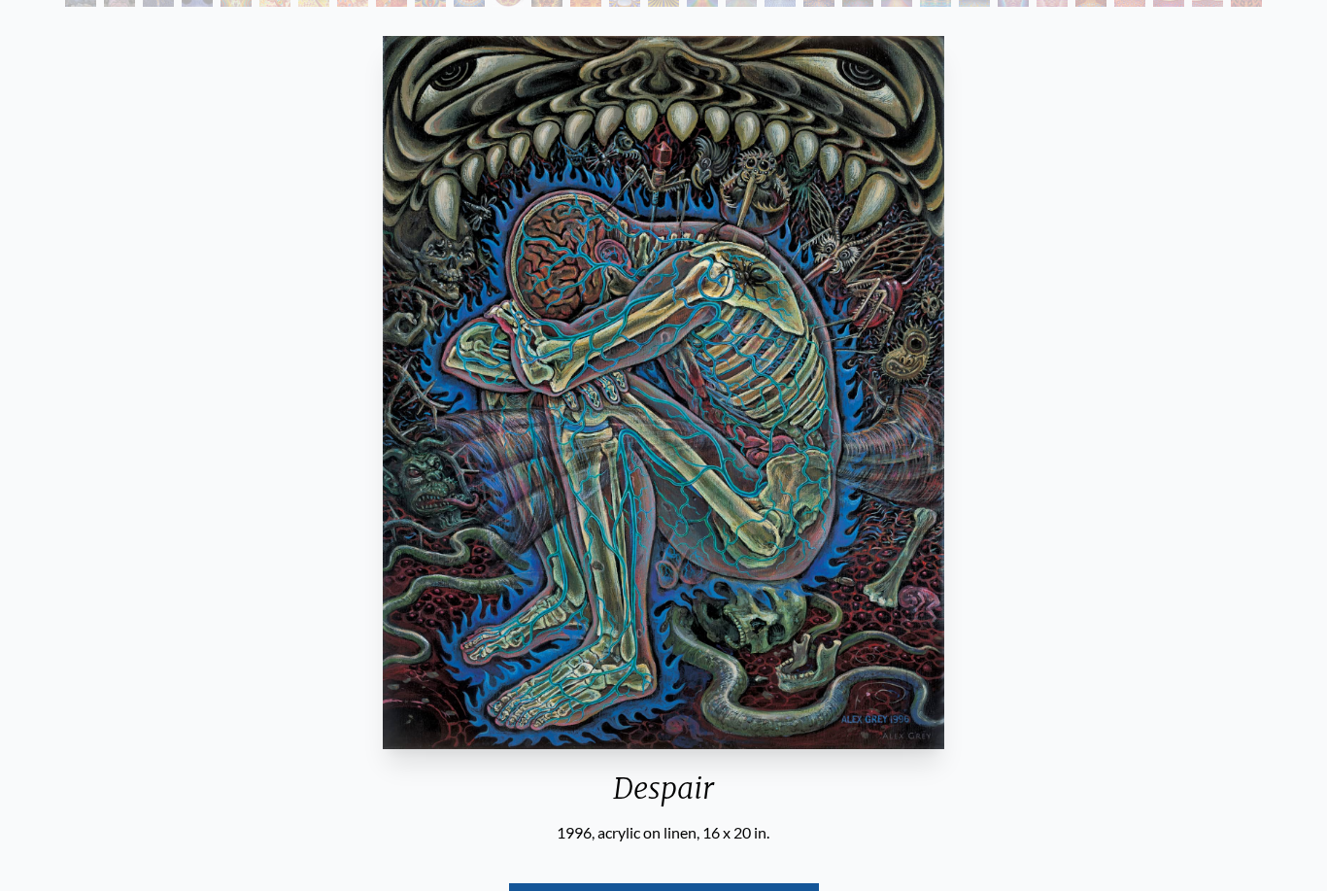
scroll to position [256, 0]
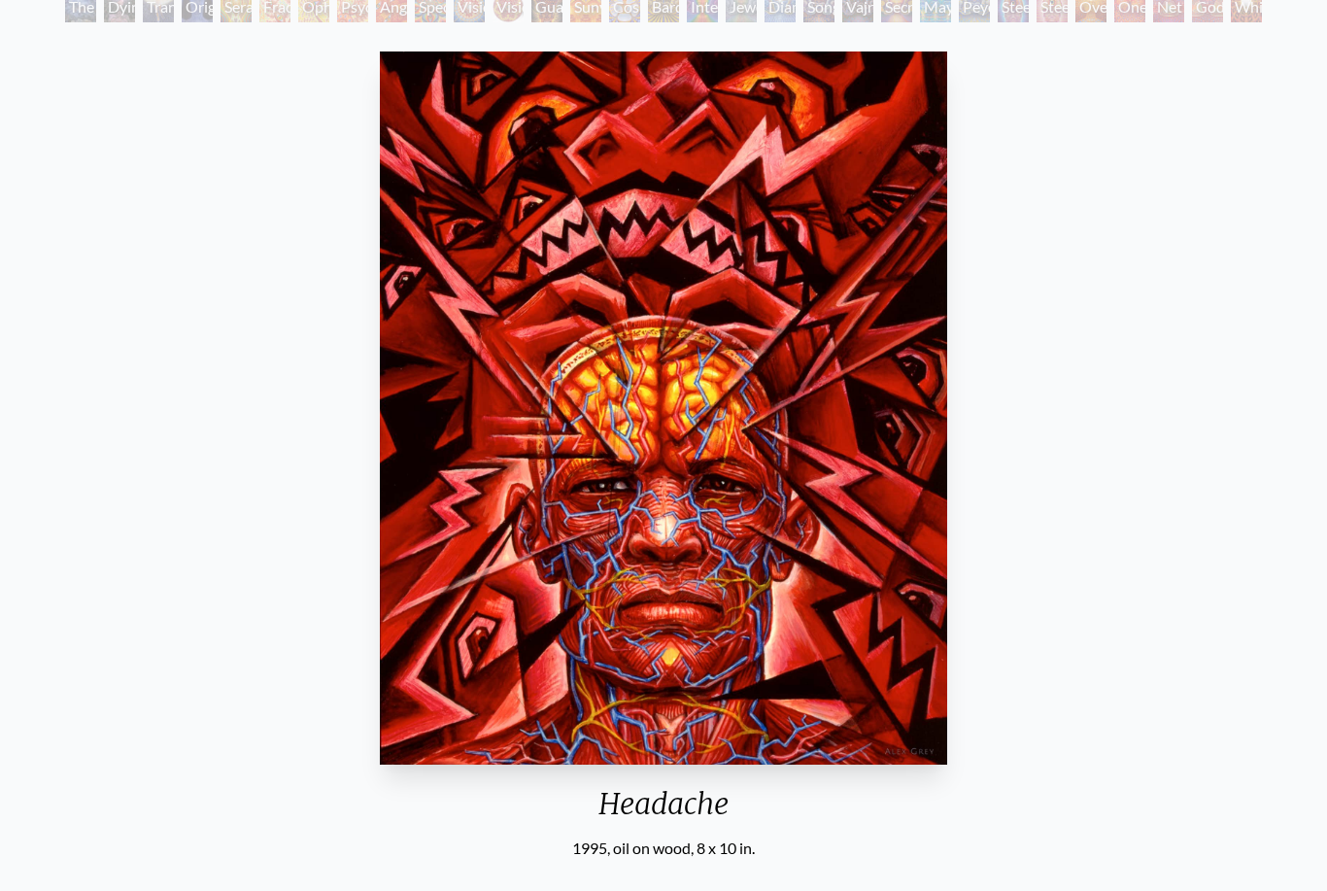
scroll to position [243, 0]
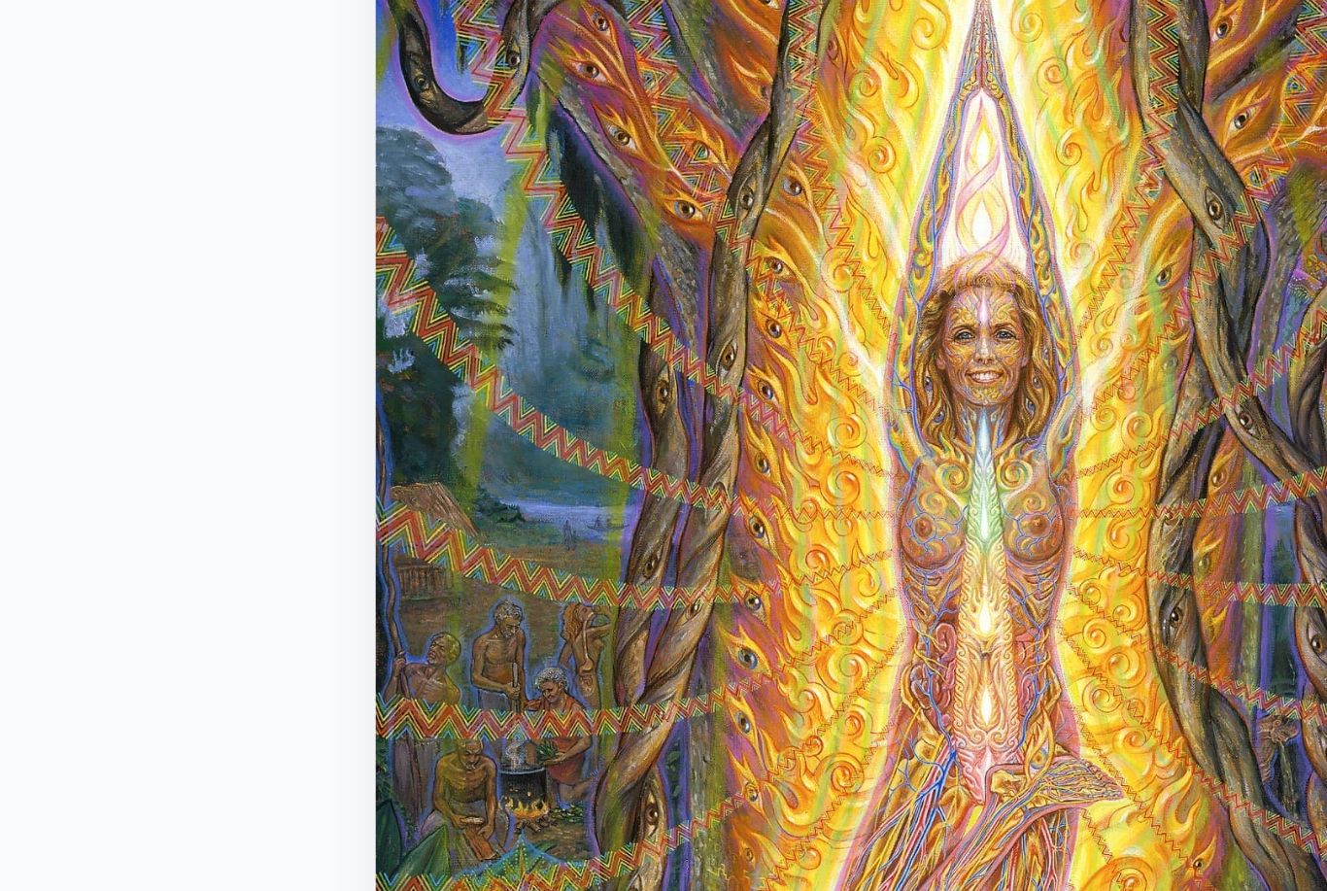
scroll to position [54, 0]
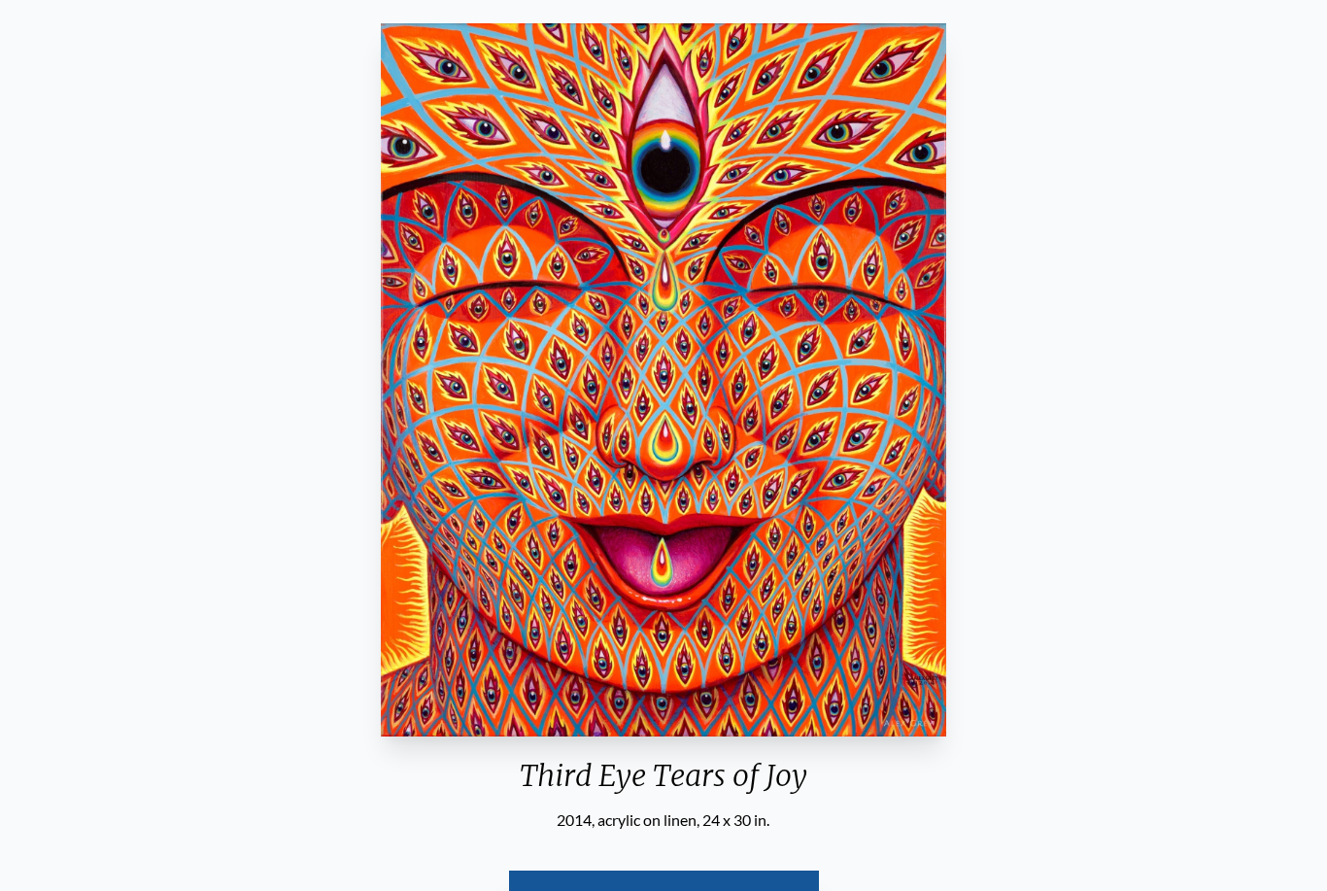
scroll to position [272, 0]
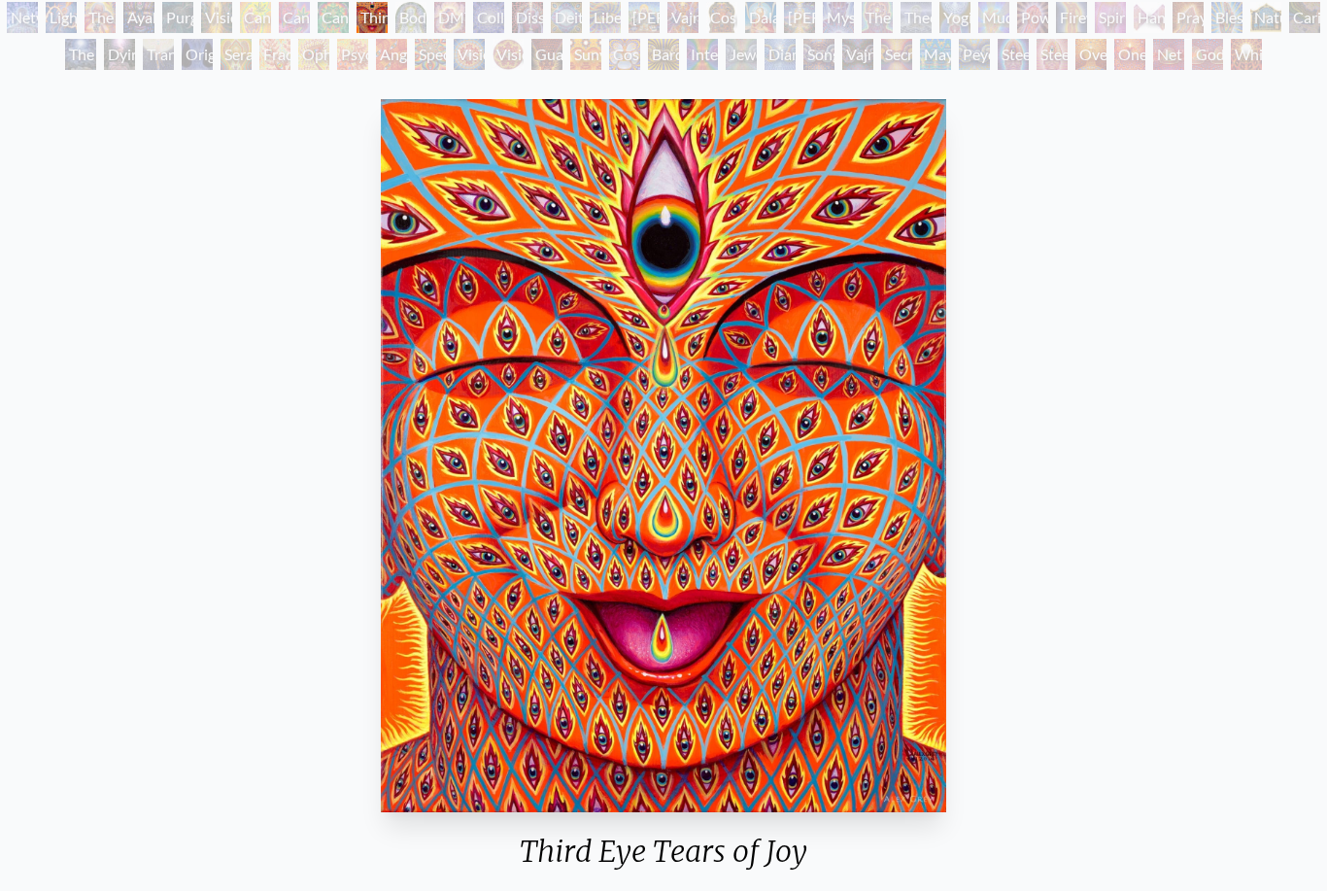
scroll to position [183, 0]
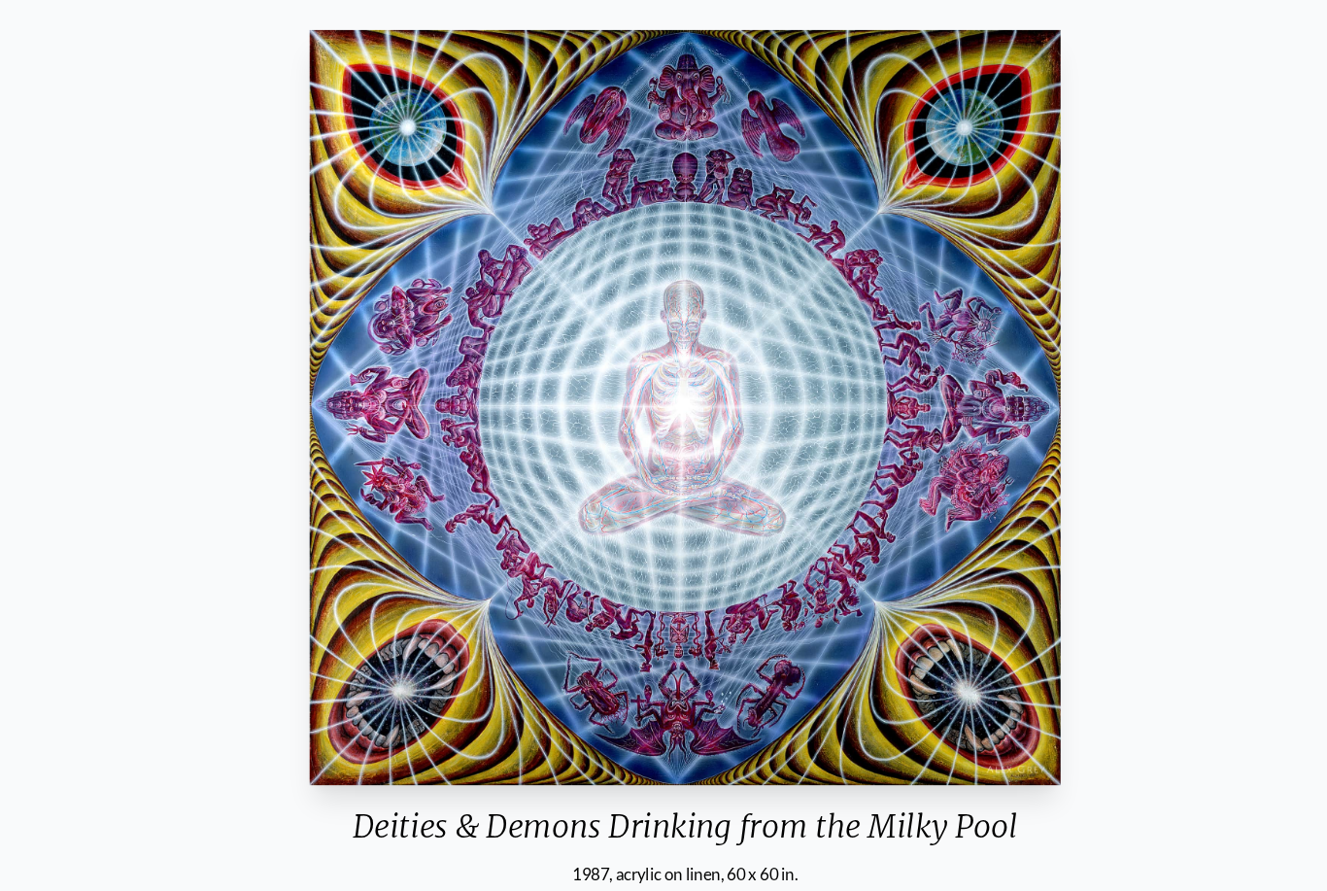
scroll to position [267, 0]
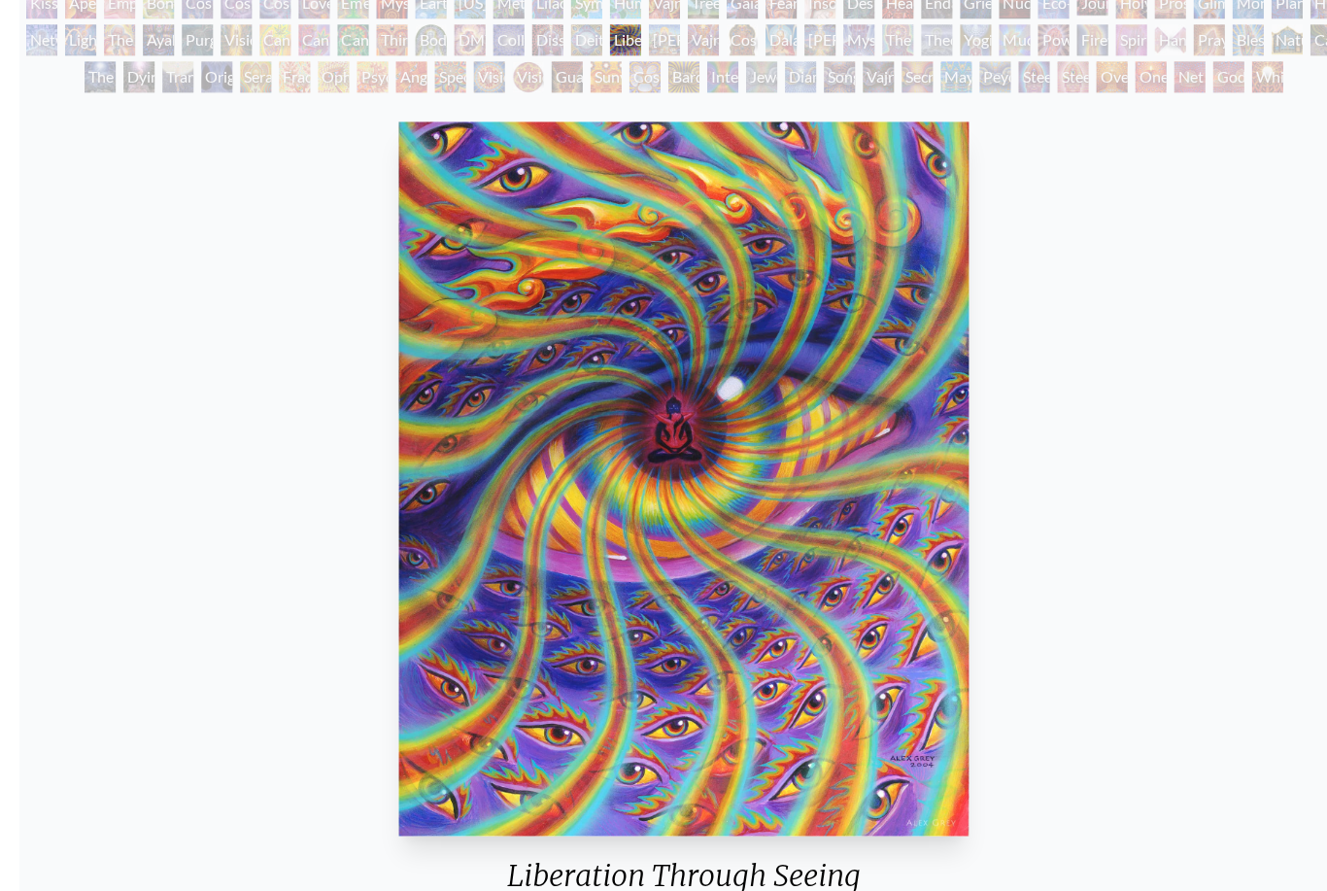
scroll to position [177, 0]
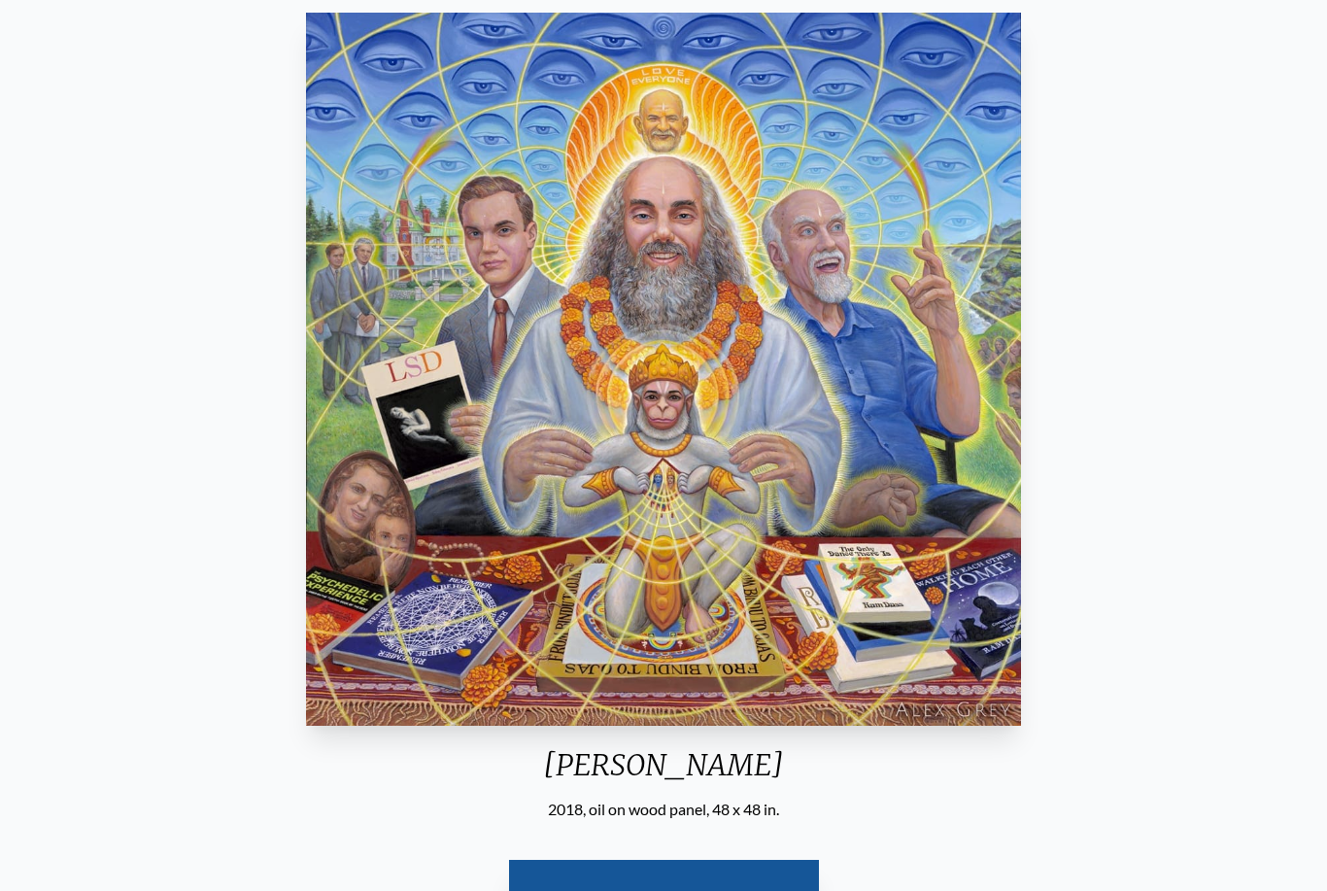
scroll to position [154, 0]
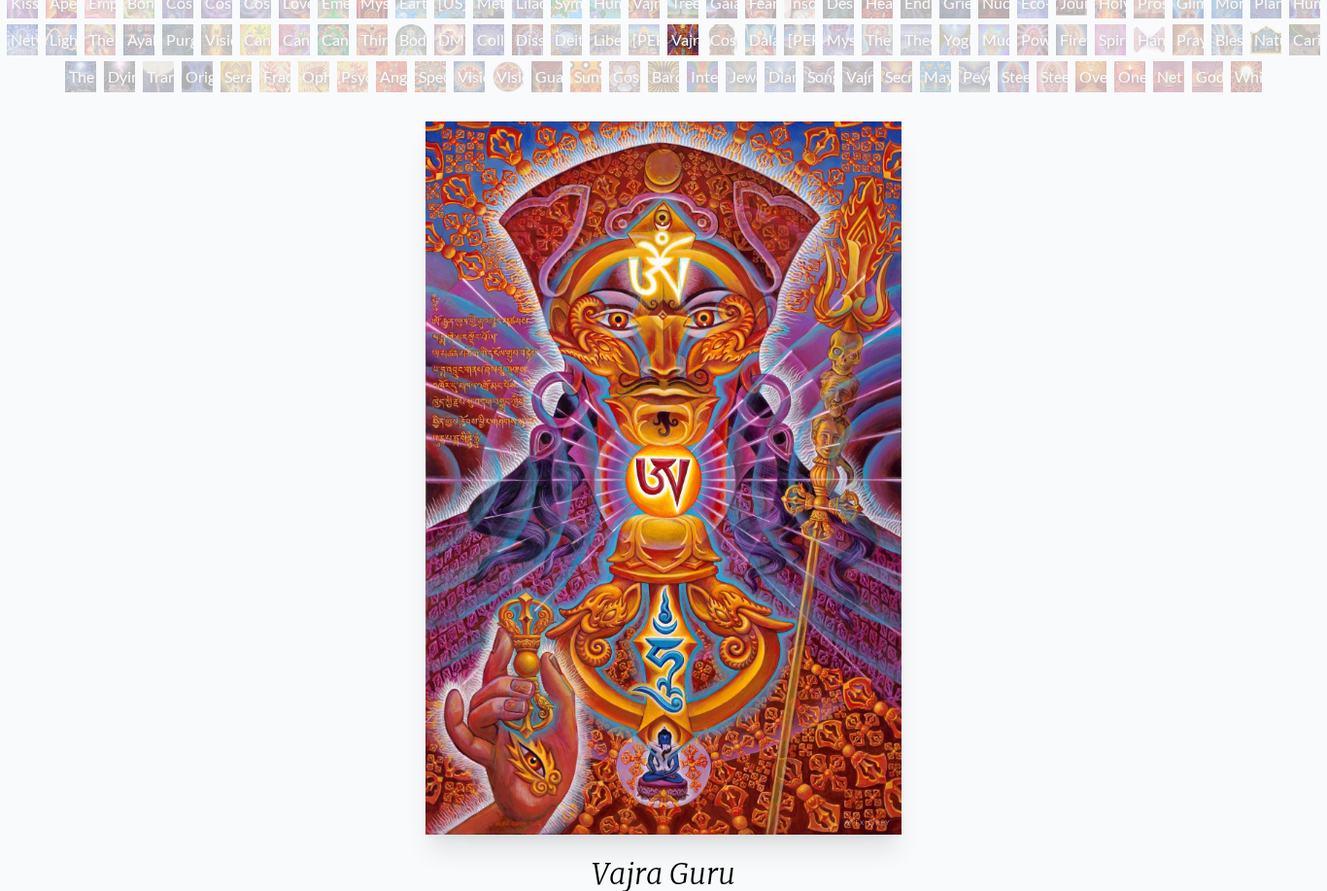
scroll to position [174, 0]
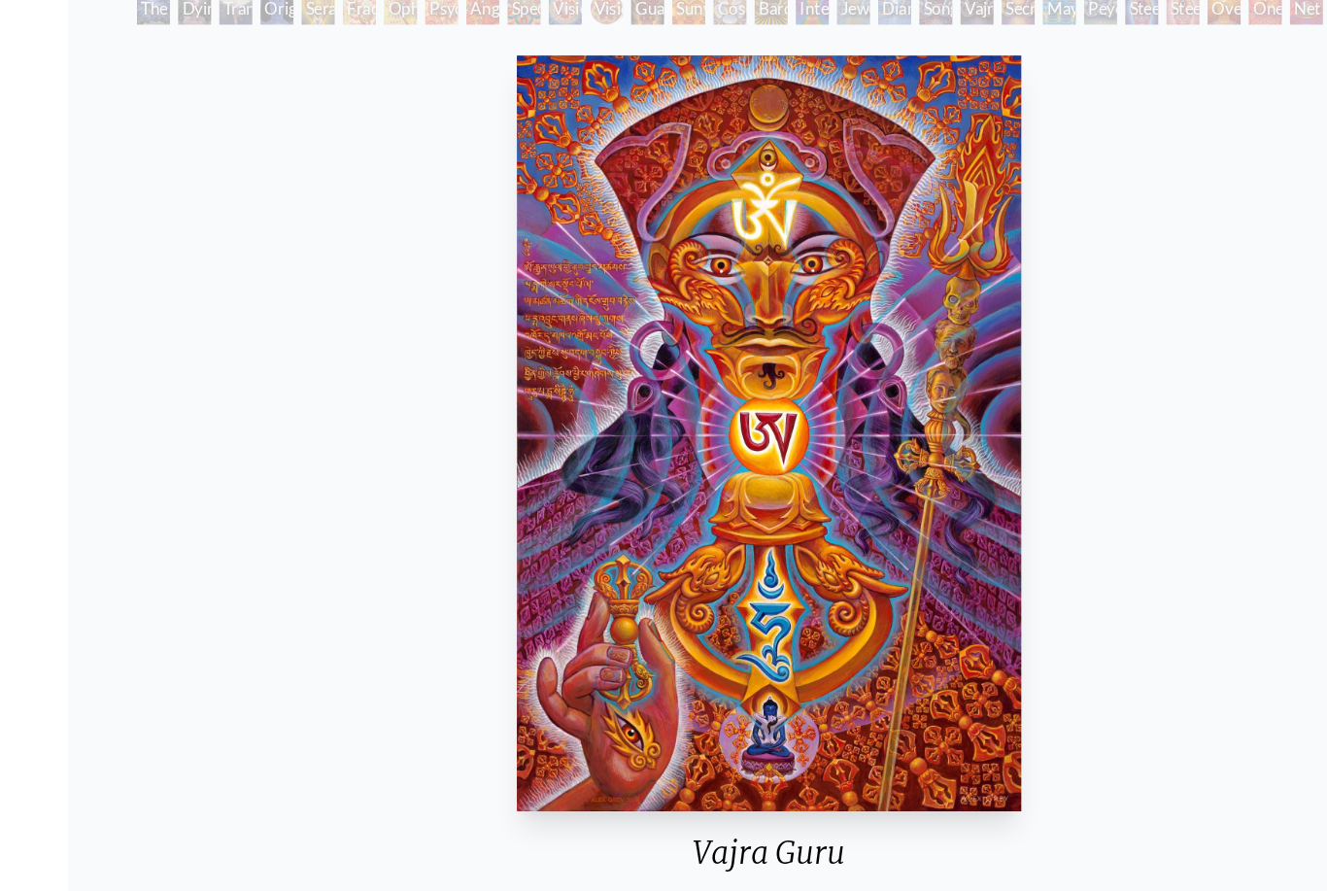
scroll to position [244, 0]
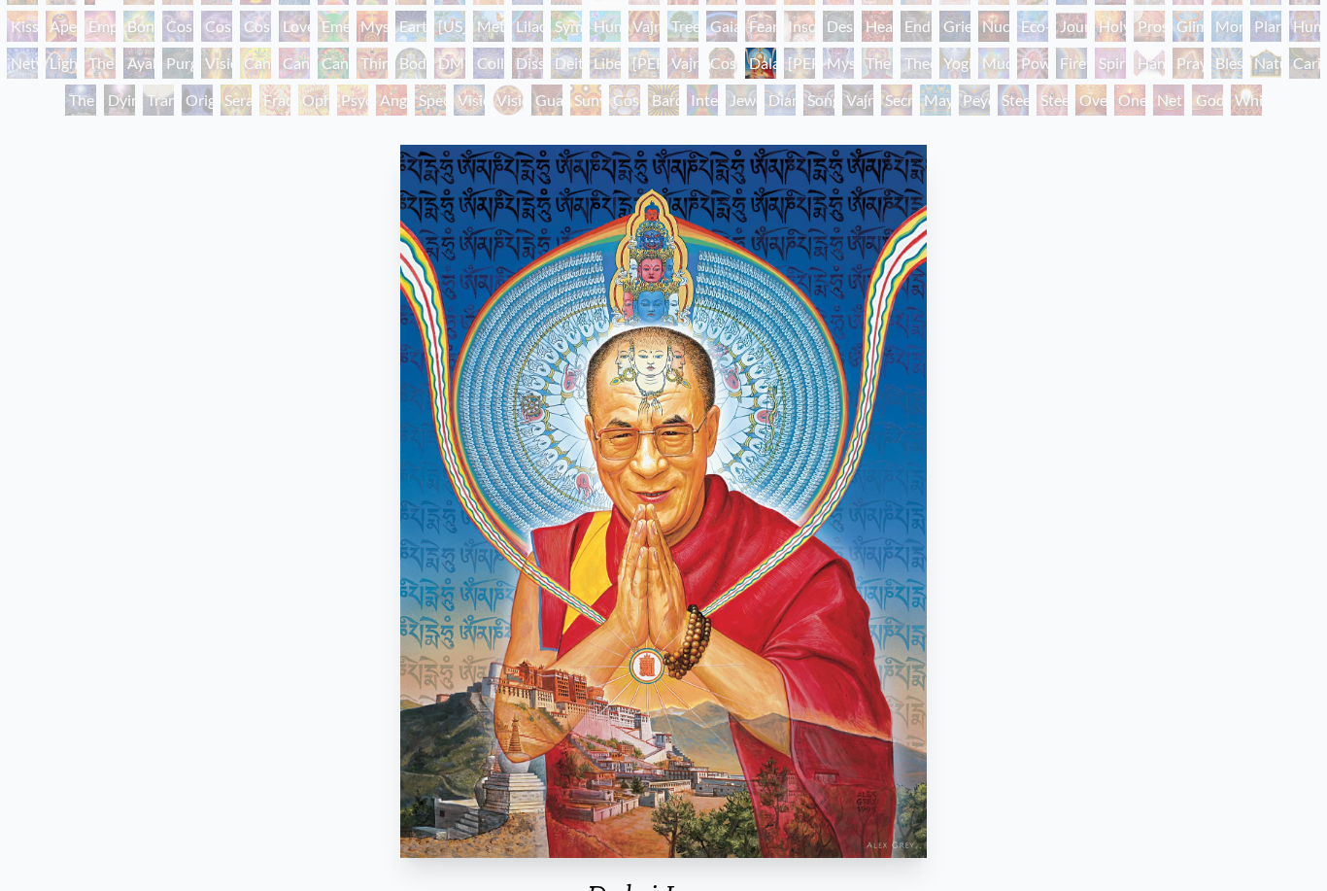
scroll to position [151, 0]
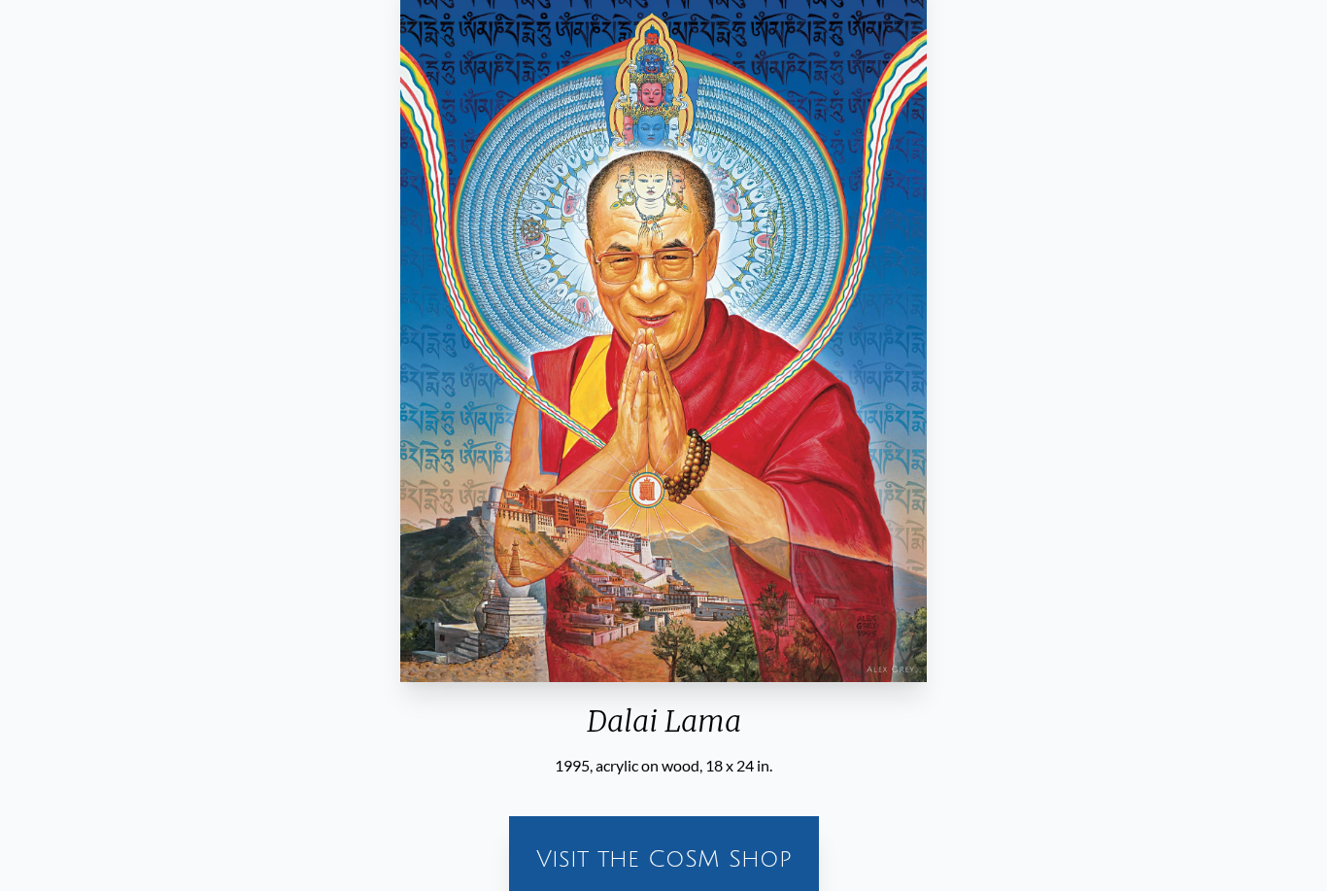
scroll to position [326, 0]
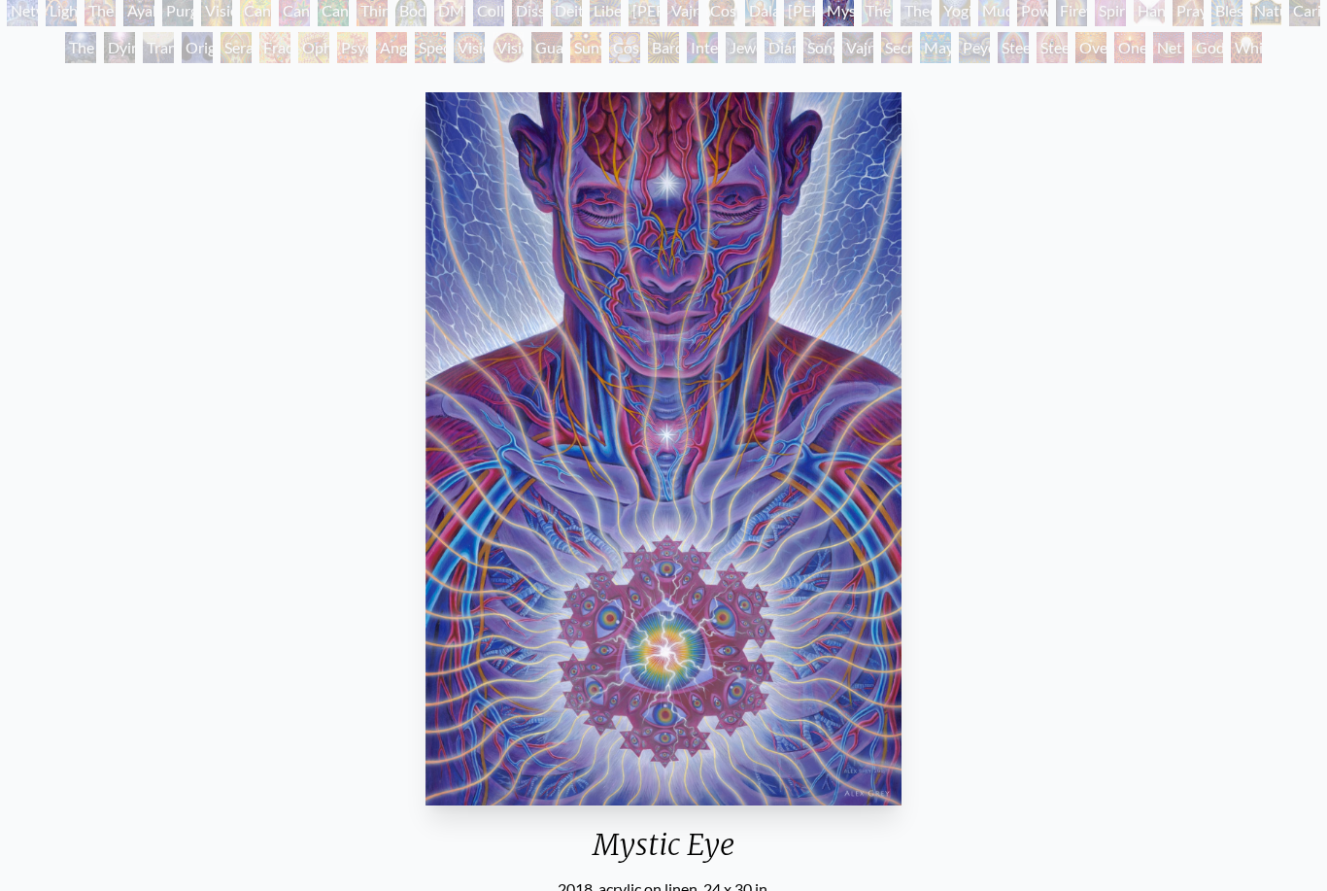
scroll to position [199, 0]
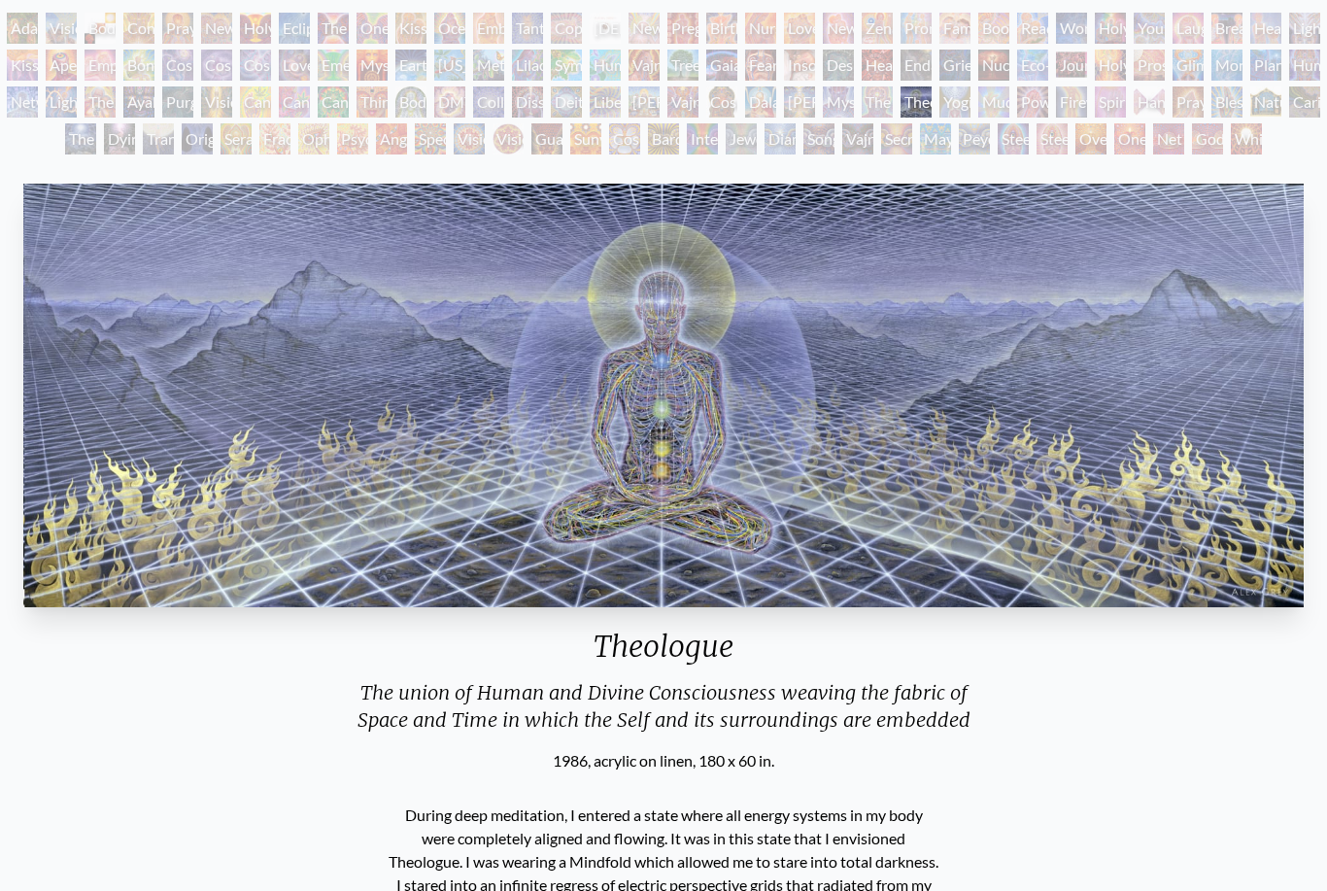
scroll to position [111, 0]
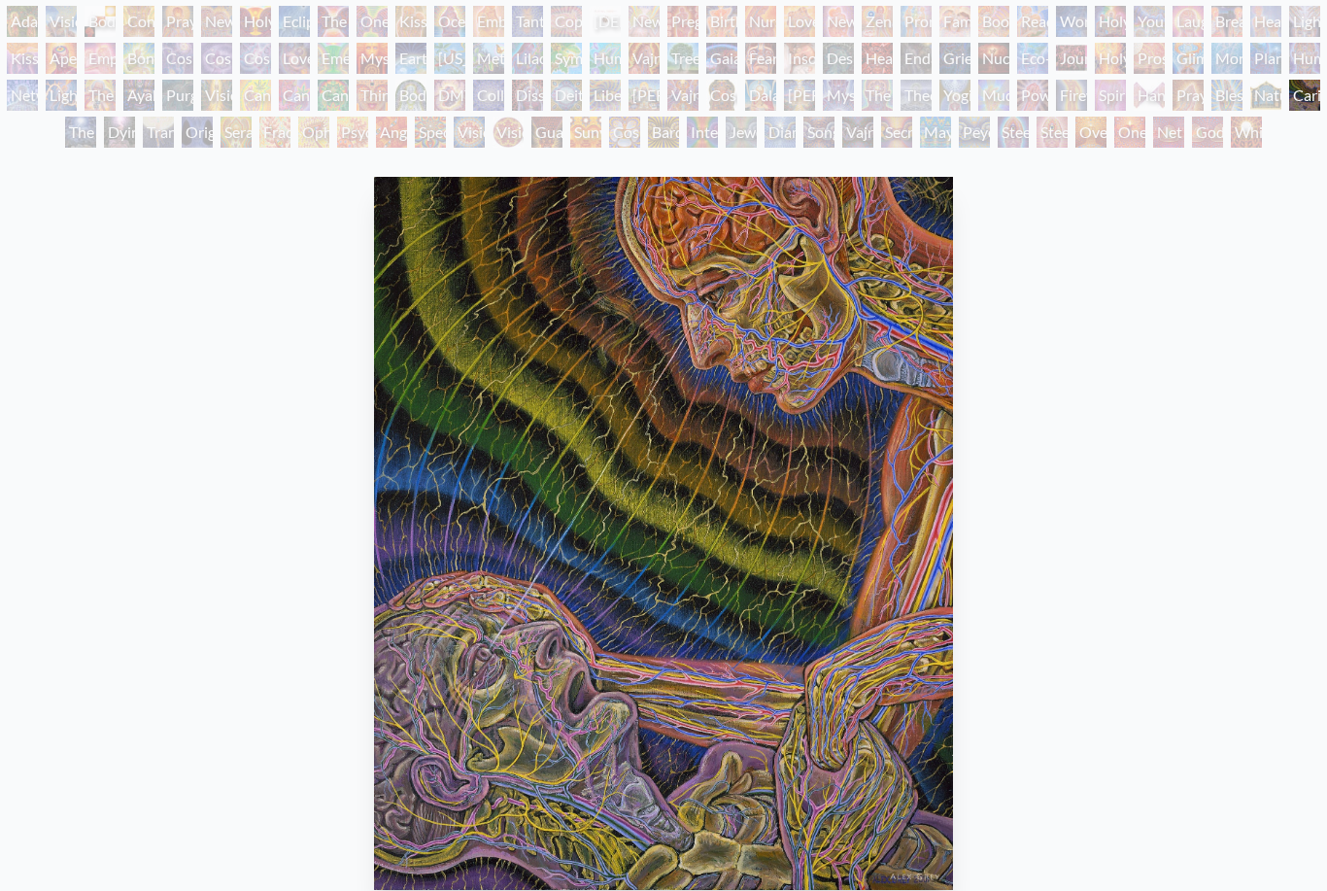
scroll to position [130, 0]
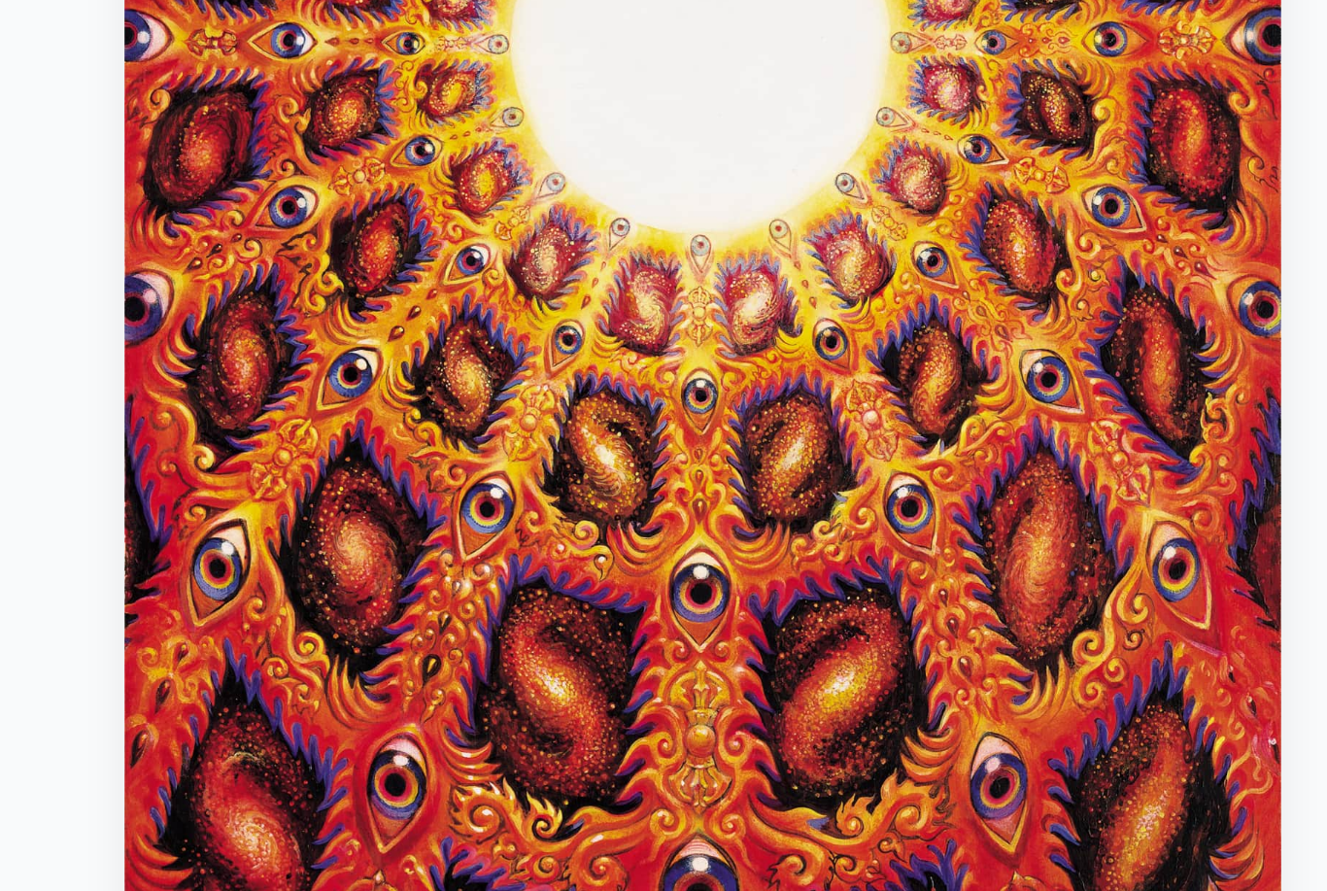
scroll to position [193, 0]
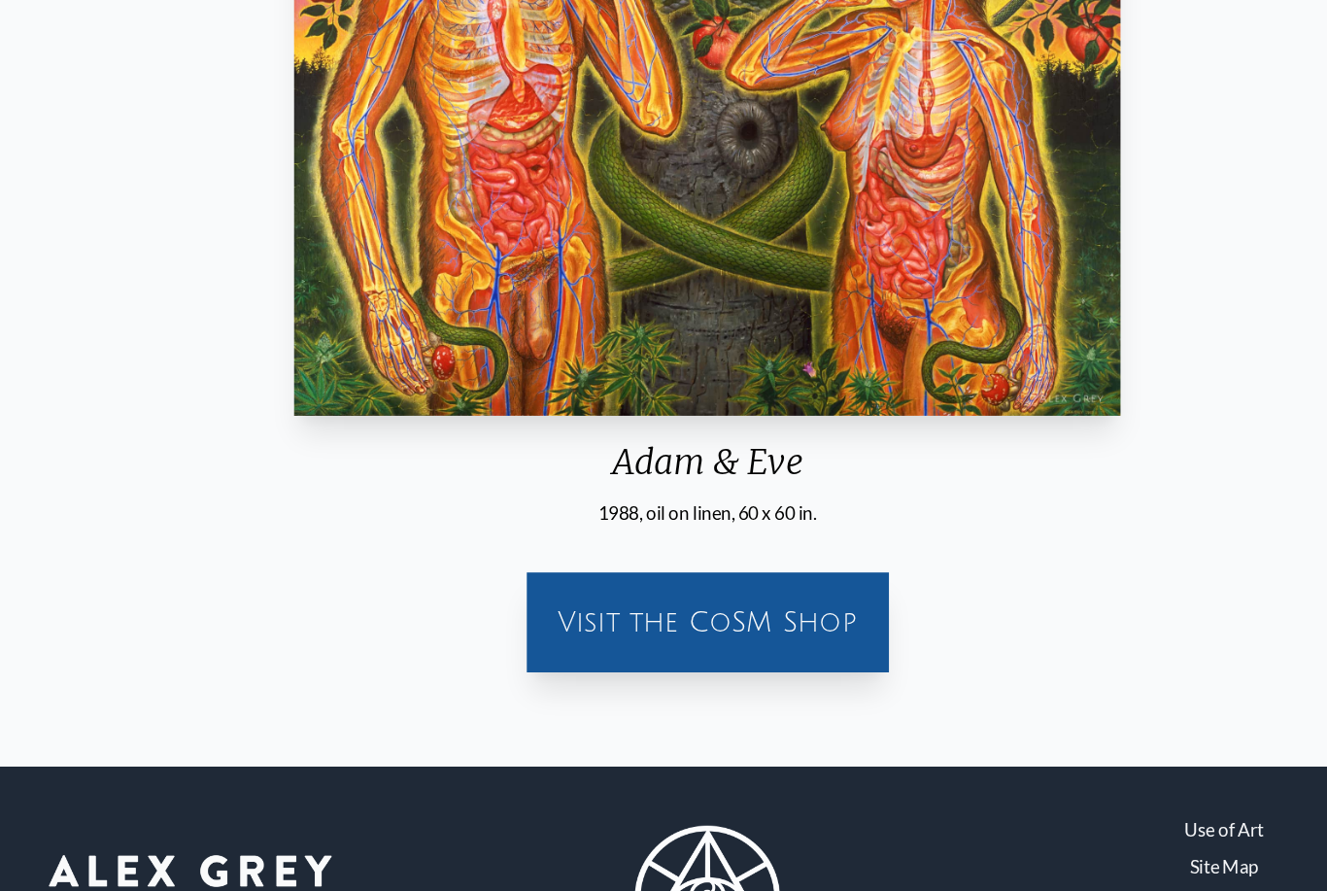
scroll to position [643, 0]
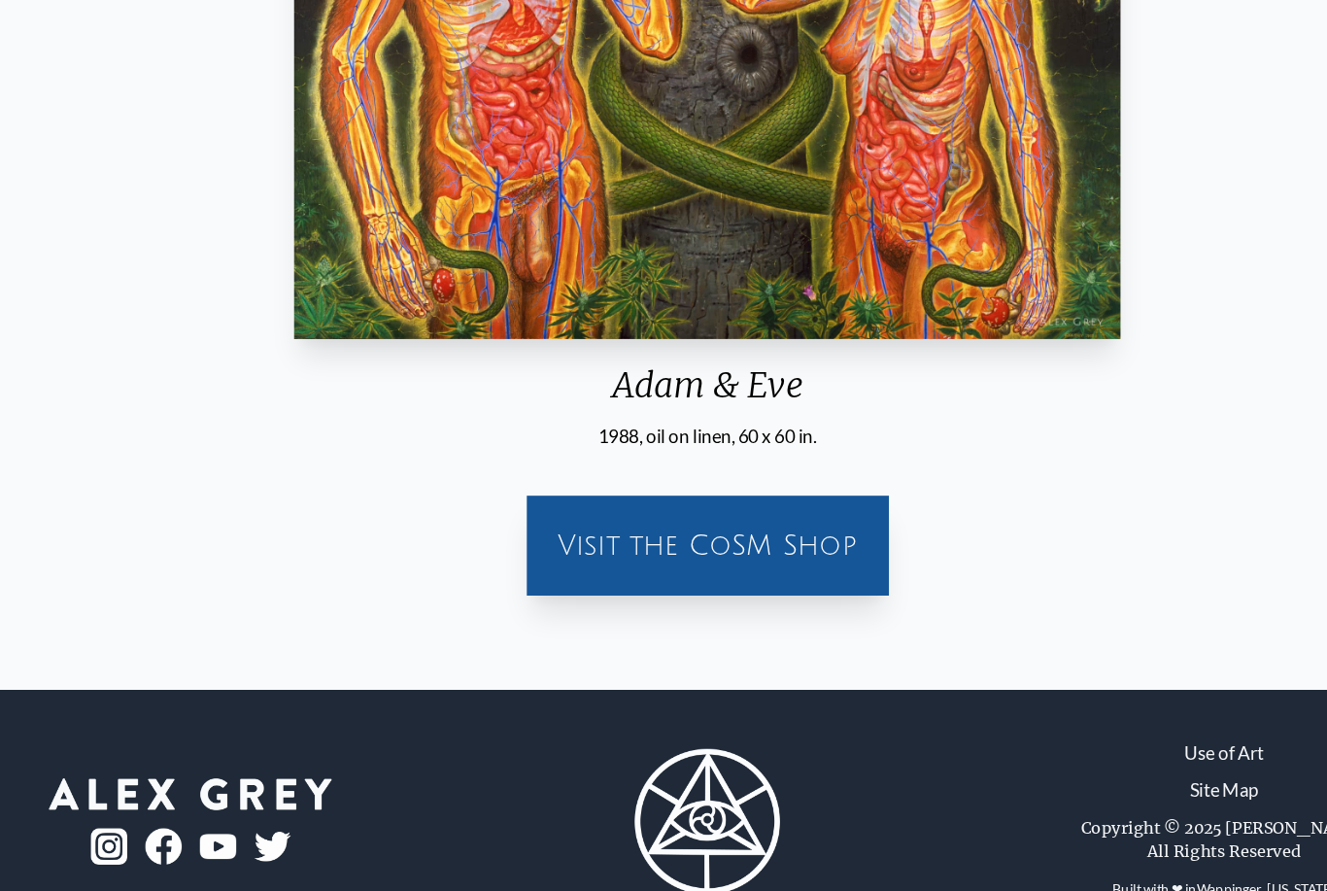
click at [705, 511] on div "Visit the CoSM Shop" at bounding box center [664, 542] width 287 height 62
